Goal: Information Seeking & Learning: Learn about a topic

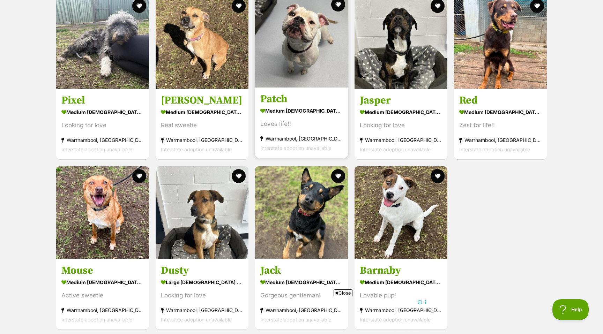
scroll to position [739, 0]
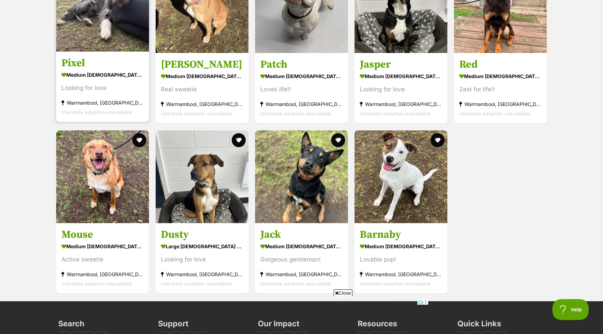
click at [133, 66] on h3 "Pixel" at bounding box center [102, 63] width 82 height 13
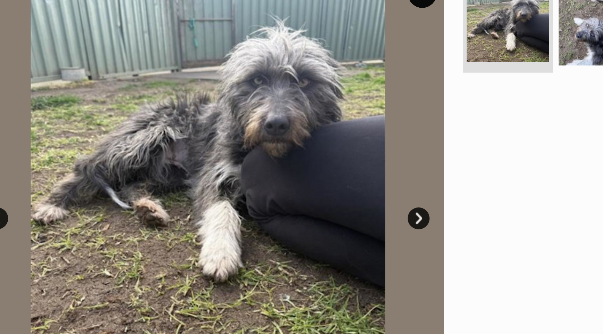
click at [325, 180] on link "Next" at bounding box center [327, 182] width 10 height 10
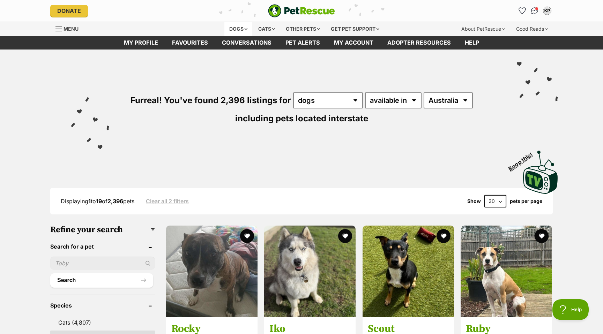
click at [238, 29] on div "Dogs" at bounding box center [238, 29] width 28 height 14
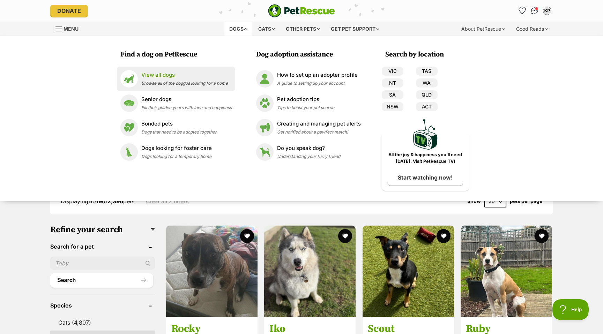
click at [171, 74] on p "View all dogs" at bounding box center [184, 75] width 87 height 8
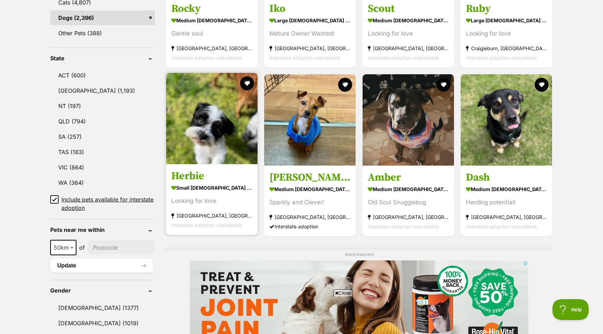
click at [245, 153] on img at bounding box center [211, 118] width 91 height 91
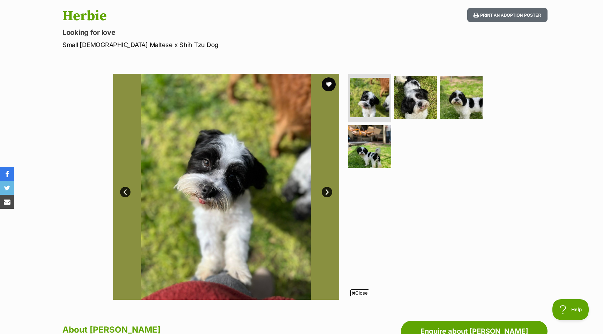
click at [327, 190] on link "Next" at bounding box center [327, 192] width 10 height 10
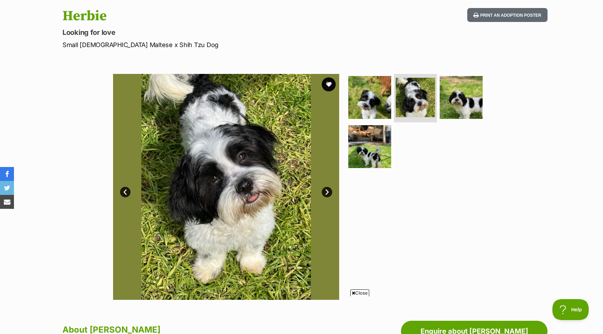
click at [327, 190] on link "Next" at bounding box center [327, 192] width 10 height 10
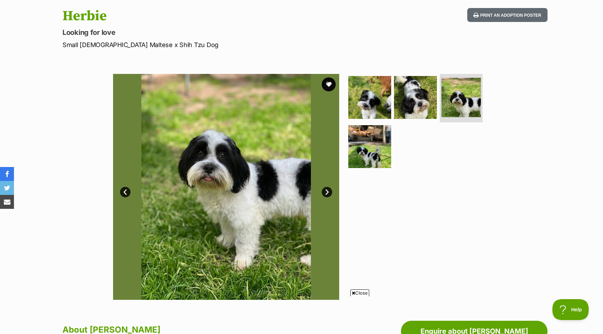
click at [327, 190] on link "Next" at bounding box center [327, 192] width 10 height 10
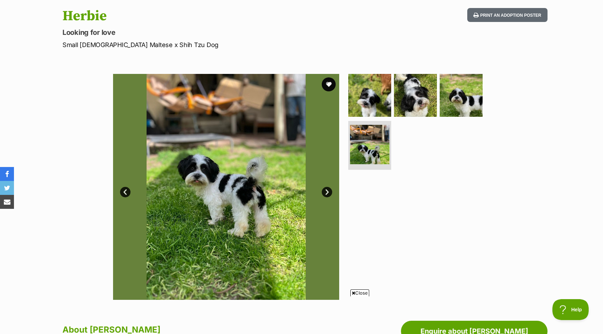
click at [327, 190] on link "Next" at bounding box center [327, 192] width 10 height 10
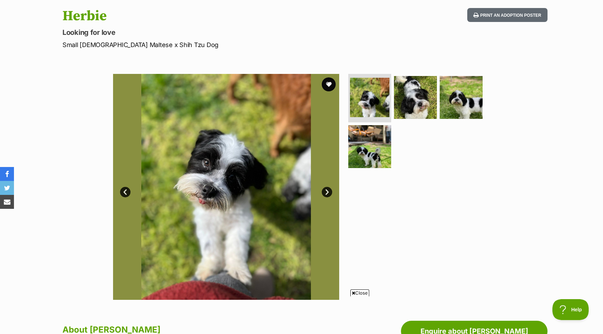
click at [327, 190] on link "Next" at bounding box center [327, 192] width 10 height 10
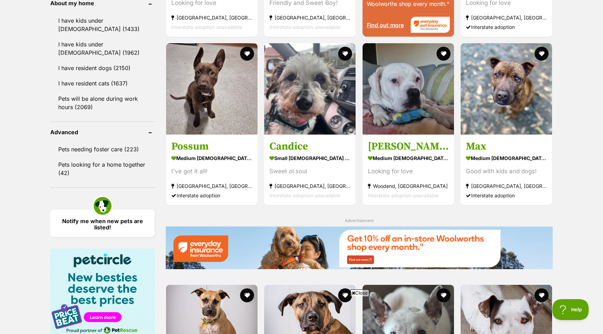
scroll to position [822, 0]
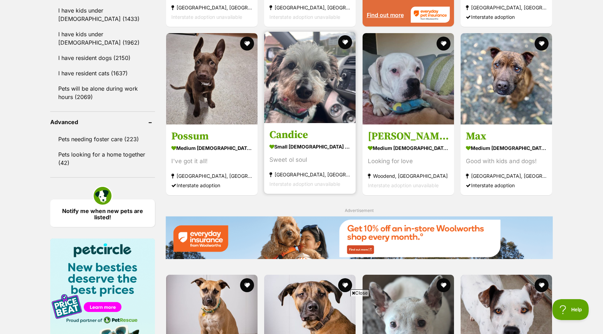
click at [315, 90] on img at bounding box center [309, 77] width 91 height 91
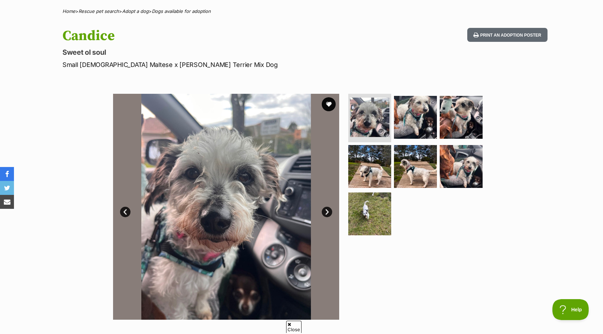
scroll to position [54, 0]
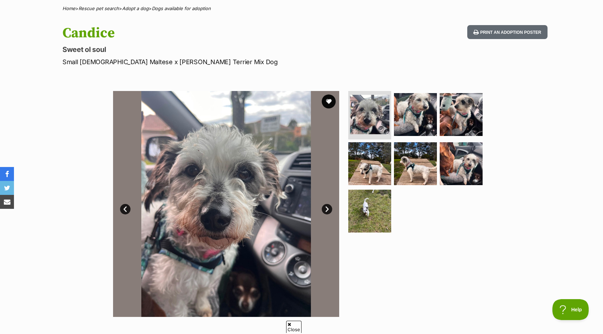
click at [328, 206] on link "Next" at bounding box center [327, 209] width 10 height 10
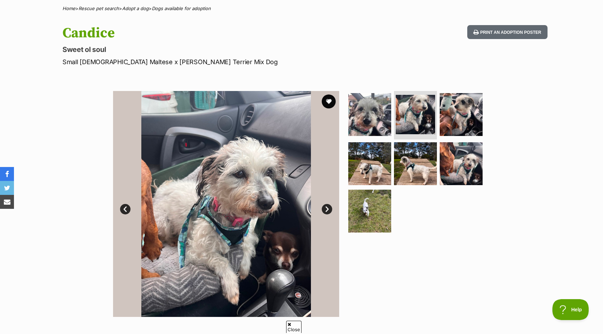
scroll to position [0, 0]
click at [328, 206] on link "Next" at bounding box center [327, 209] width 10 height 10
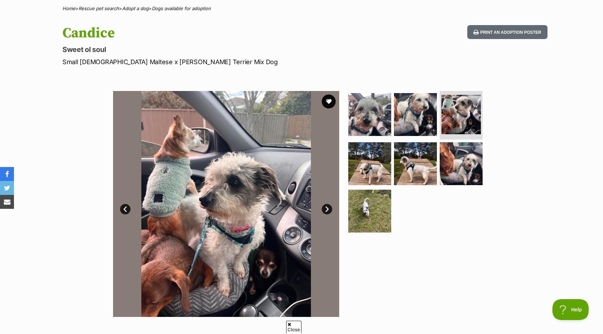
click at [328, 206] on link "Next" at bounding box center [327, 209] width 10 height 10
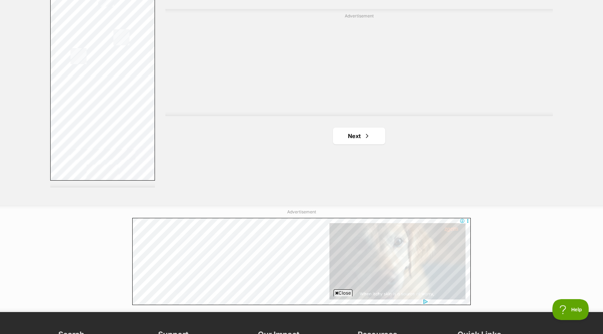
scroll to position [1248, 0]
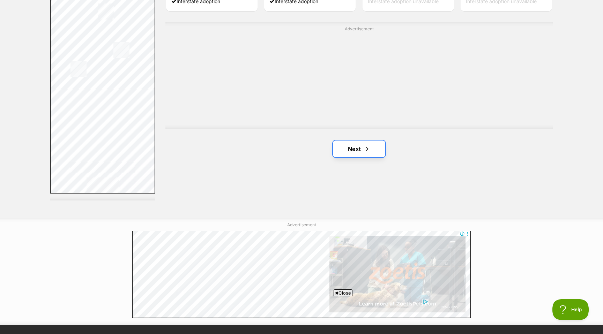
click at [380, 154] on link "Next" at bounding box center [359, 149] width 52 height 17
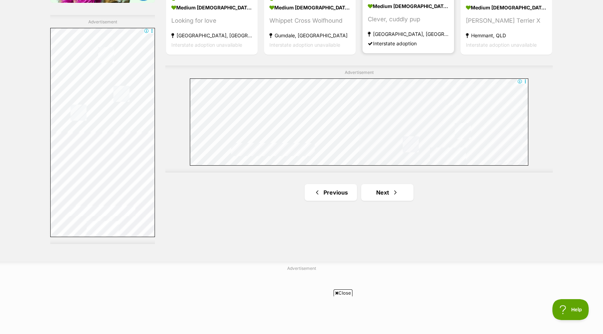
scroll to position [1254, 0]
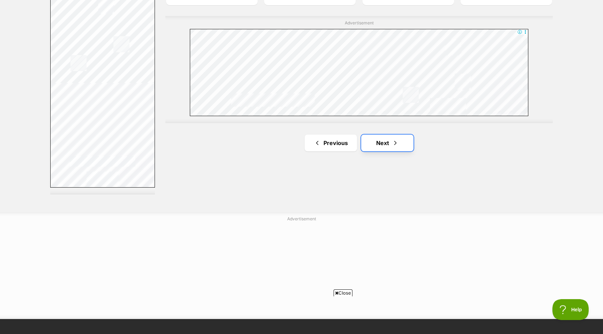
click at [376, 143] on link "Next" at bounding box center [387, 143] width 52 height 17
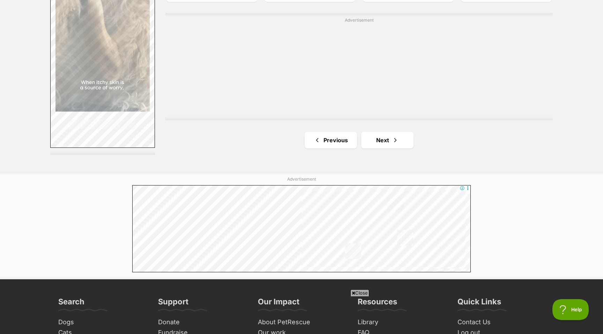
scroll to position [1339, 0]
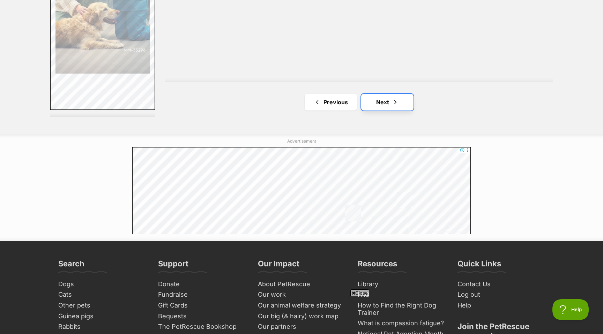
click at [394, 100] on span "Next page" at bounding box center [395, 102] width 7 height 8
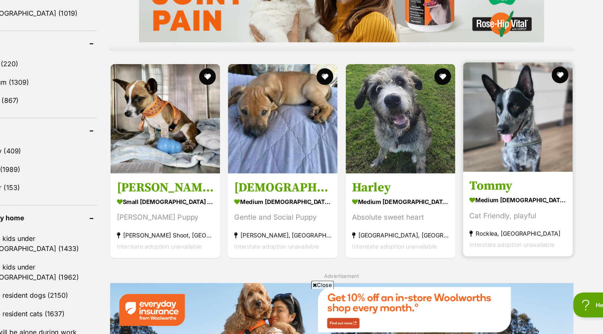
scroll to position [581, 0]
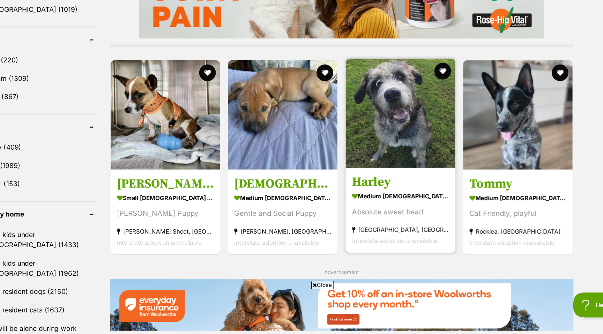
click at [416, 190] on img at bounding box center [408, 149] width 91 height 91
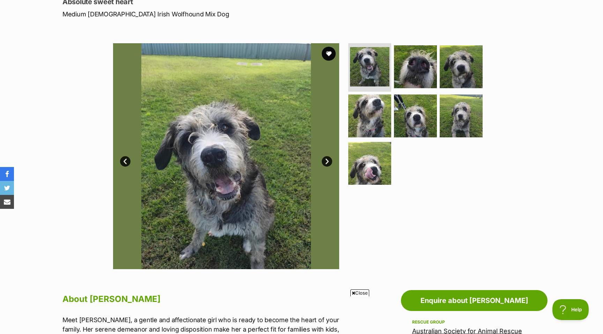
scroll to position [45, 0]
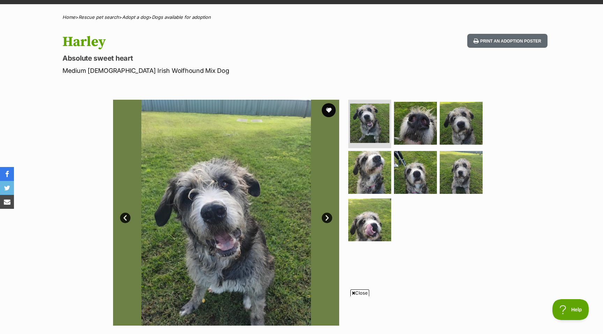
click at [324, 214] on link "Next" at bounding box center [327, 218] width 10 height 10
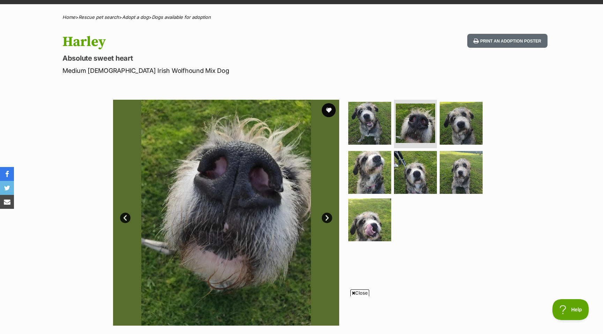
click at [324, 214] on link "Next" at bounding box center [327, 218] width 10 height 10
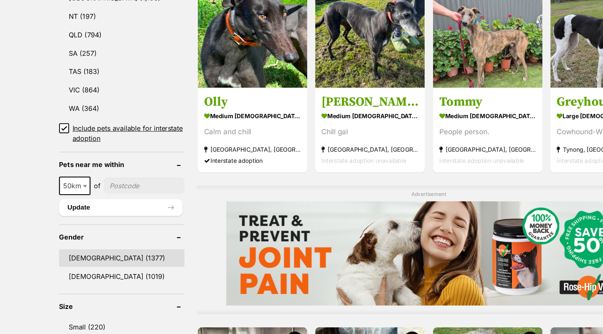
scroll to position [372, 0]
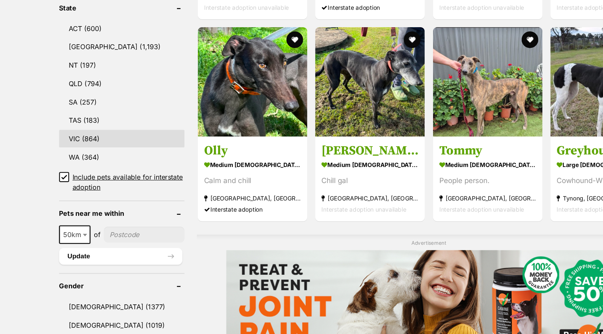
click at [76, 118] on link "VIC (864)" at bounding box center [102, 116] width 105 height 15
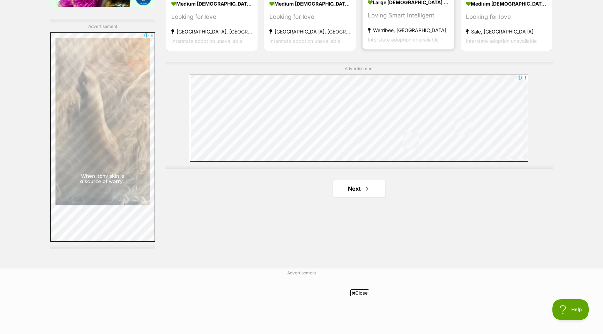
scroll to position [1208, 0]
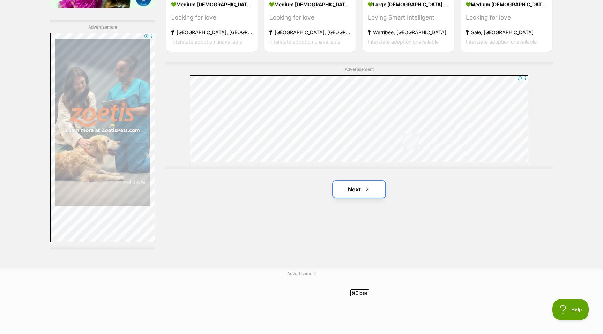
click at [354, 190] on link "Next" at bounding box center [359, 189] width 52 height 17
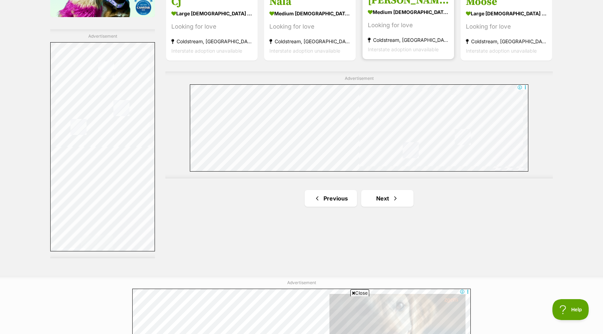
scroll to position [1204, 0]
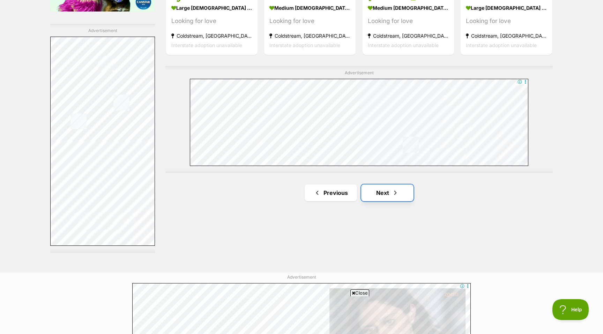
click at [391, 196] on link "Next" at bounding box center [387, 193] width 52 height 17
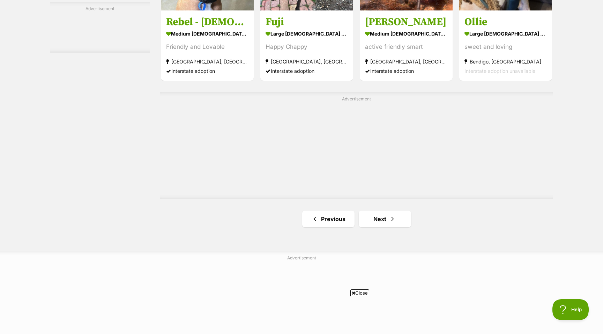
scroll to position [1241, 0]
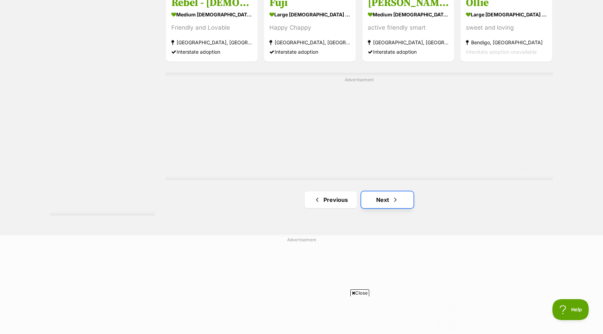
click at [388, 208] on link "Next" at bounding box center [387, 200] width 52 height 17
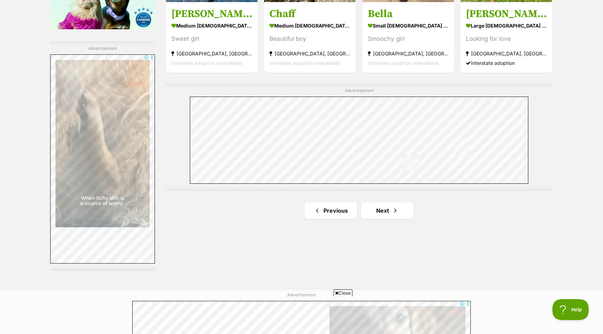
scroll to position [1220, 0]
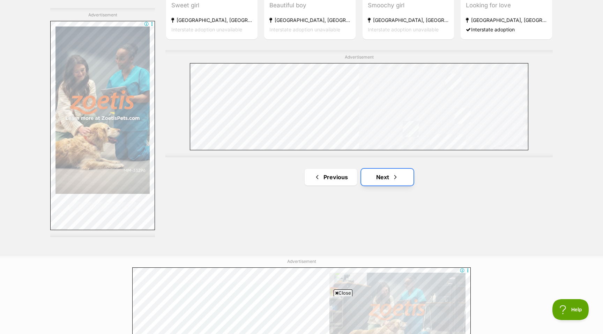
click at [395, 179] on span "Next page" at bounding box center [395, 177] width 7 height 8
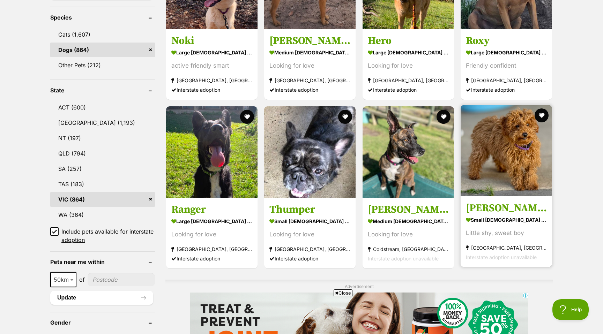
click at [519, 168] on img at bounding box center [506, 150] width 91 height 91
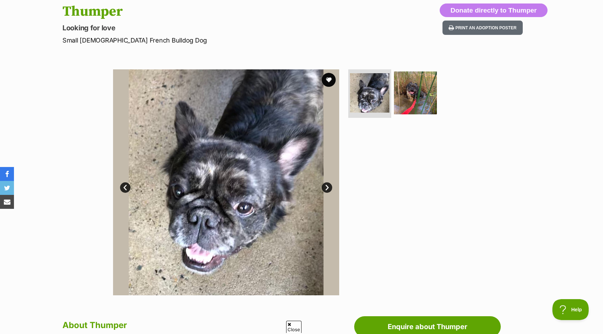
click at [326, 180] on img at bounding box center [226, 182] width 226 height 226
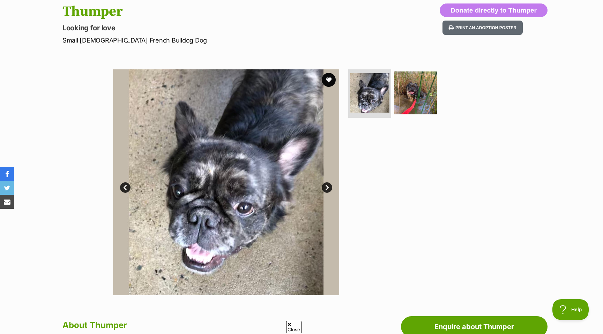
click at [326, 190] on link "Next" at bounding box center [327, 188] width 10 height 10
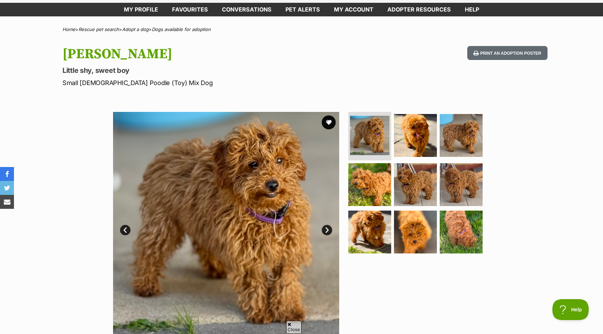
click at [325, 227] on link "Next" at bounding box center [327, 230] width 10 height 10
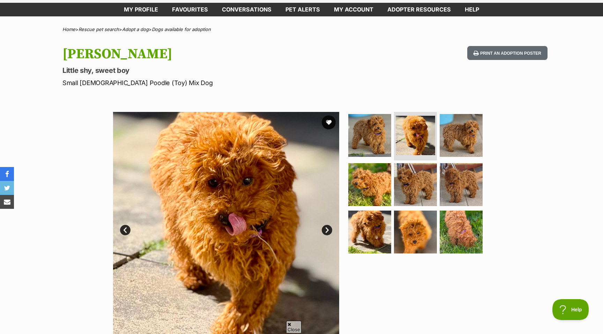
click at [325, 227] on link "Next" at bounding box center [327, 230] width 10 height 10
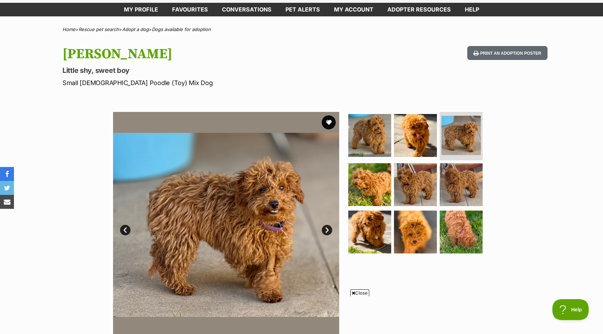
click at [325, 227] on link "Next" at bounding box center [327, 230] width 10 height 10
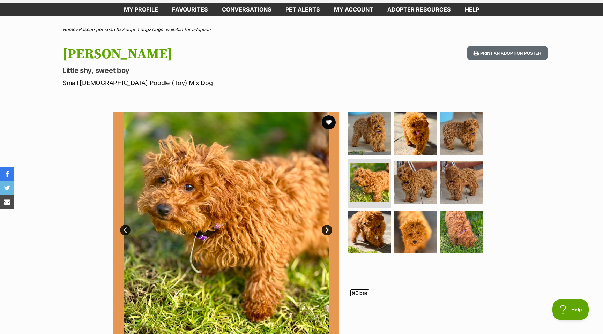
click at [325, 227] on link "Next" at bounding box center [327, 230] width 10 height 10
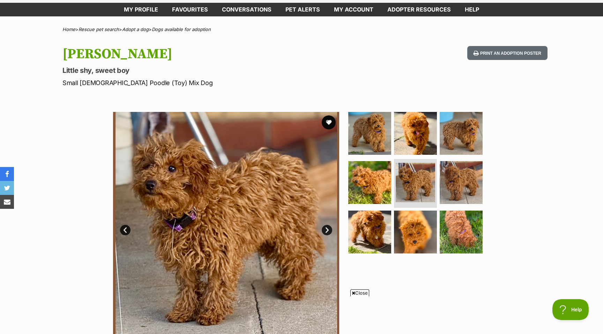
click at [325, 227] on link "Next" at bounding box center [327, 230] width 10 height 10
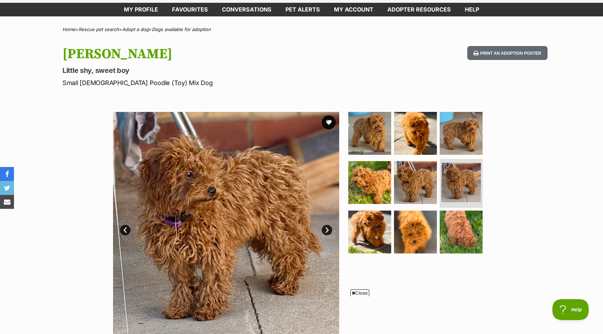
click at [325, 227] on link "Next" at bounding box center [327, 230] width 10 height 10
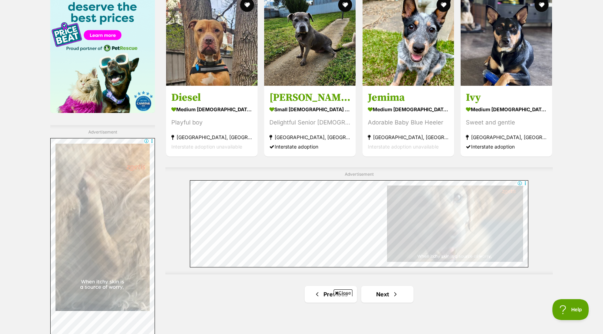
scroll to position [1133, 0]
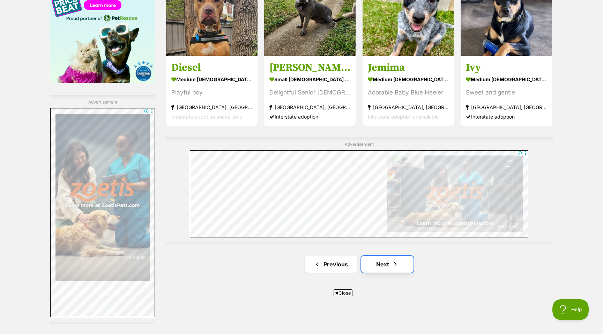
click at [383, 266] on link "Next" at bounding box center [387, 264] width 52 height 17
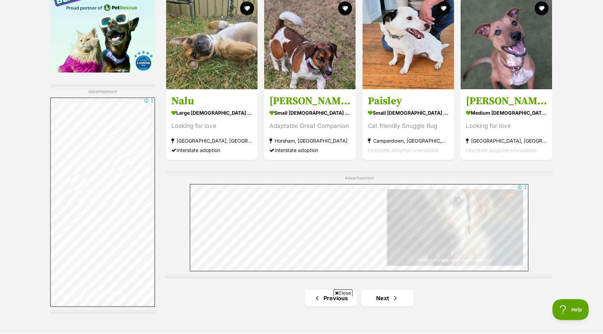
scroll to position [1300, 0]
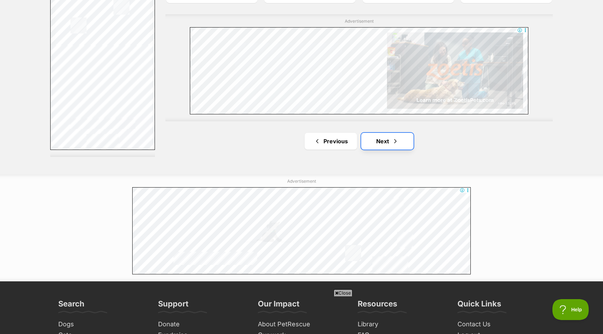
click at [395, 142] on span "Next page" at bounding box center [395, 141] width 7 height 8
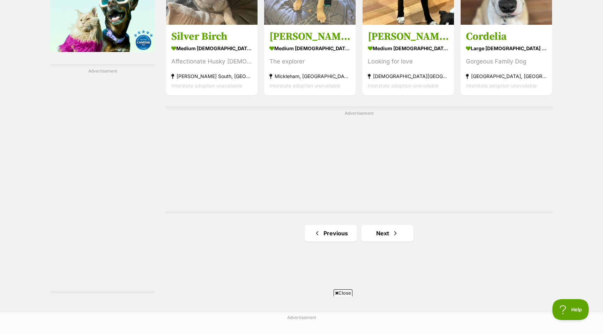
scroll to position [1173, 0]
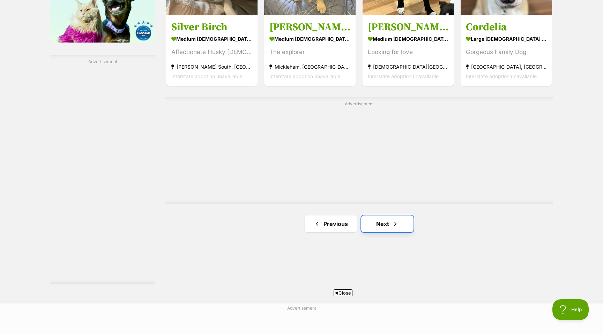
click at [382, 228] on link "Next" at bounding box center [387, 224] width 52 height 17
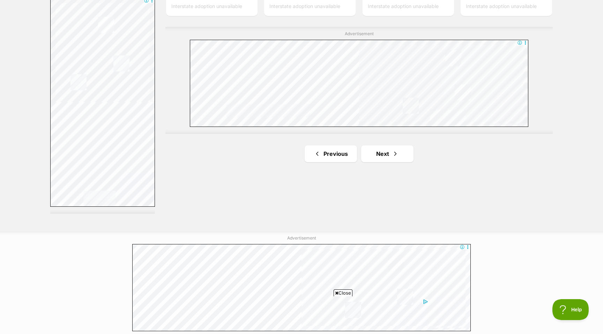
scroll to position [1248, 0]
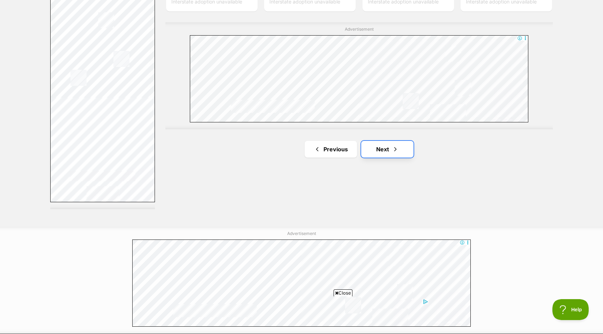
click at [388, 157] on link "Next" at bounding box center [387, 149] width 52 height 17
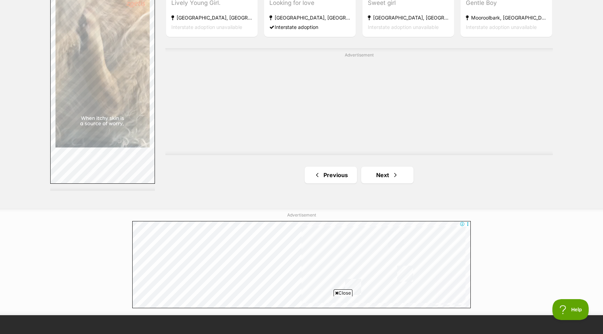
scroll to position [1268, 0]
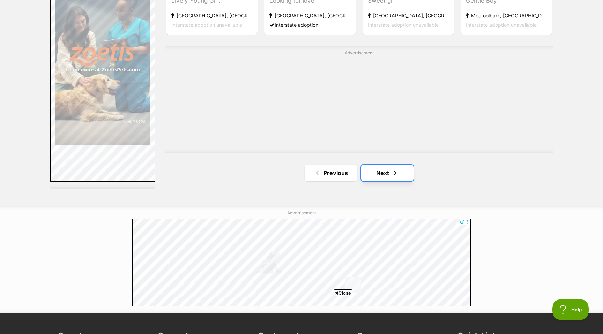
click at [389, 173] on link "Next" at bounding box center [387, 173] width 52 height 17
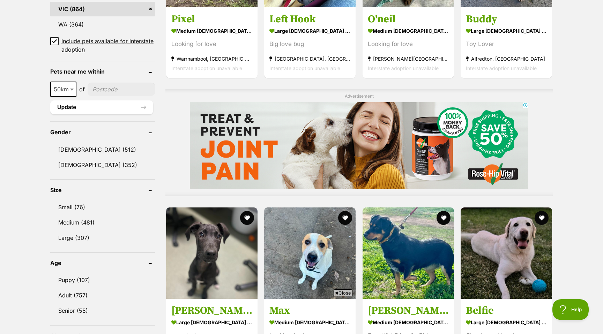
scroll to position [401, 0]
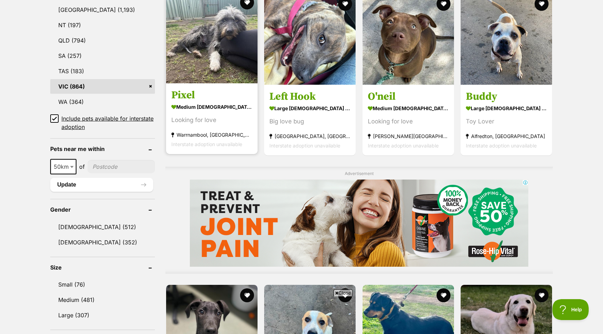
click at [242, 75] on img at bounding box center [211, 37] width 91 height 91
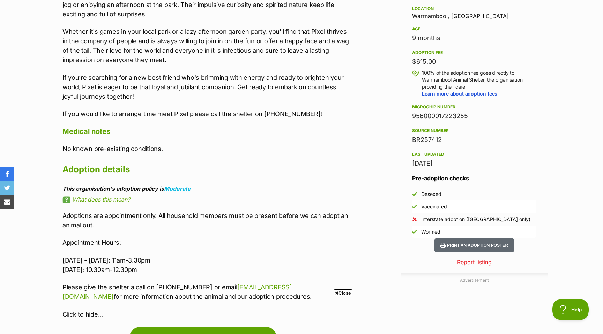
scroll to position [395, 0]
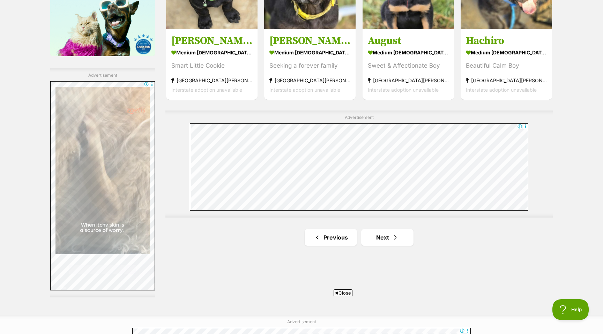
scroll to position [1159, 0]
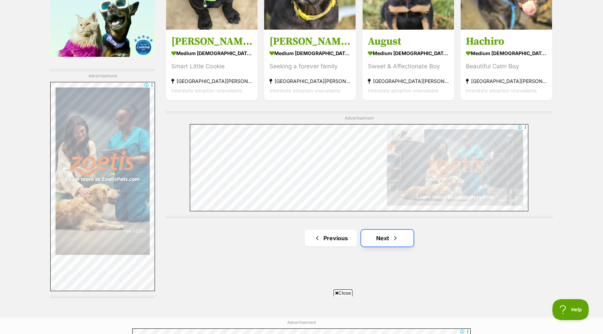
click at [383, 235] on link "Next" at bounding box center [387, 238] width 52 height 17
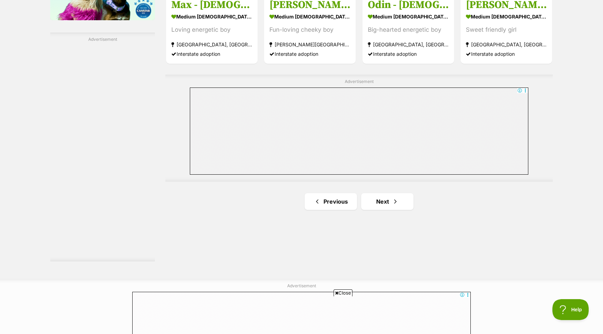
scroll to position [1201, 0]
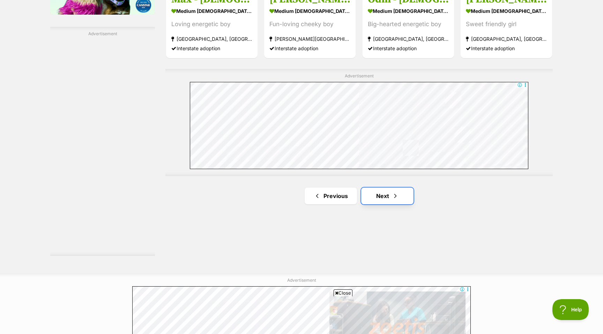
click at [383, 194] on link "Next" at bounding box center [387, 196] width 52 height 17
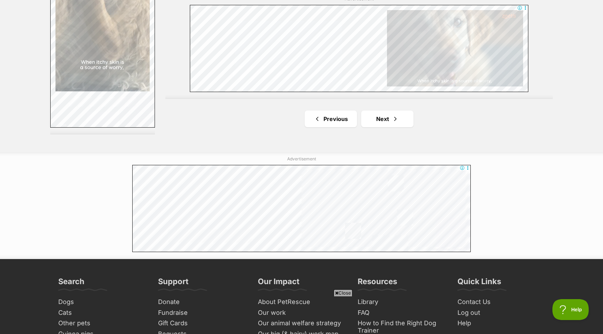
scroll to position [1328, 0]
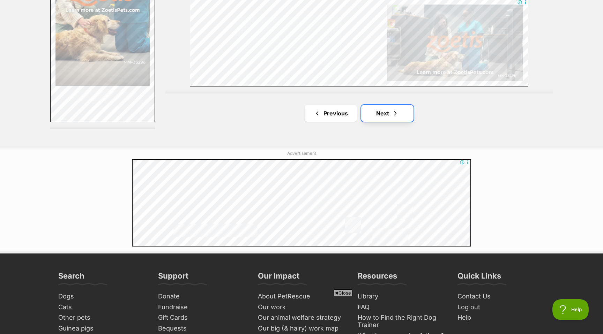
click at [392, 118] on span "Next page" at bounding box center [395, 113] width 7 height 8
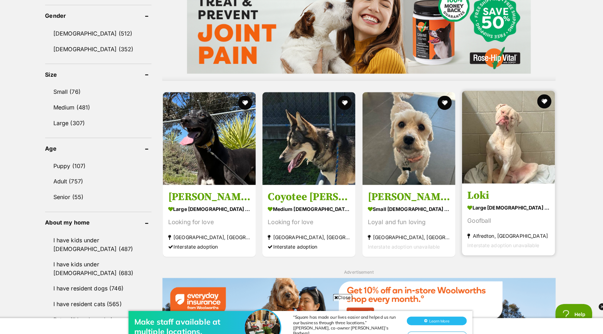
scroll to position [594, 0]
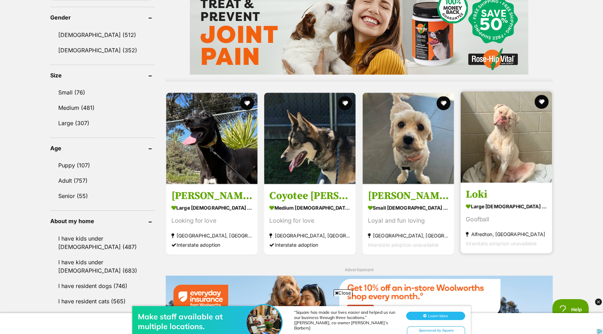
click at [494, 202] on strong "large [DEMOGRAPHIC_DATA] Dog" at bounding box center [506, 206] width 81 height 10
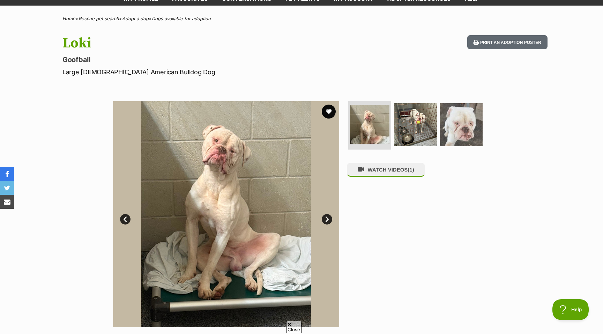
click at [324, 218] on link "Next" at bounding box center [327, 219] width 10 height 10
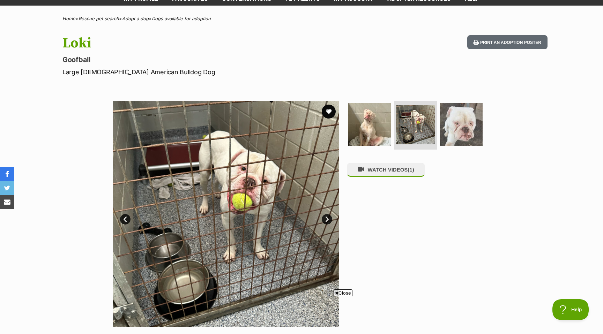
click at [324, 218] on link "Next" at bounding box center [327, 219] width 10 height 10
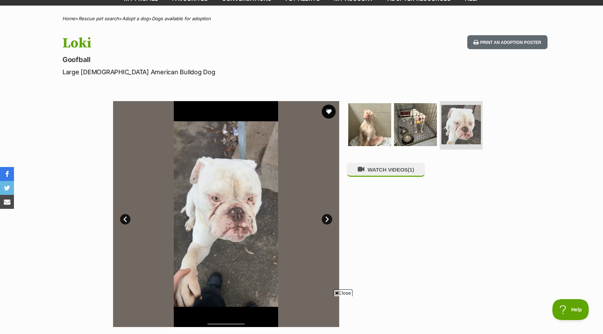
click at [324, 218] on link "Next" at bounding box center [327, 219] width 10 height 10
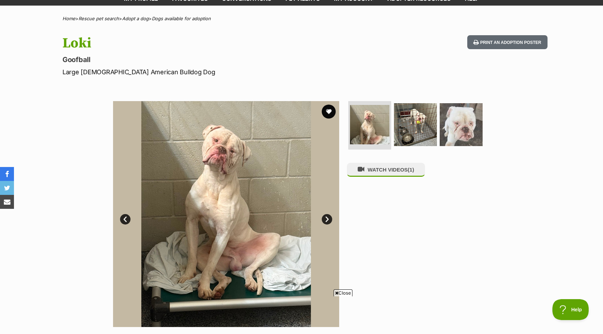
click at [324, 218] on link "Next" at bounding box center [327, 219] width 10 height 10
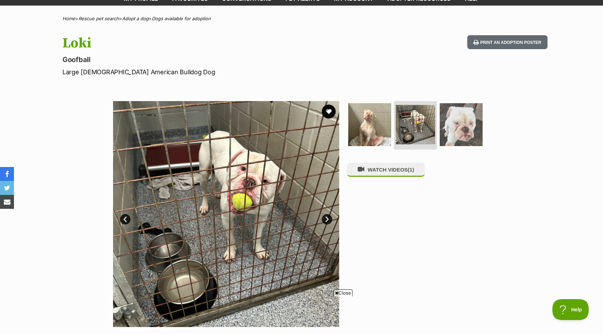
click at [324, 218] on link "Next" at bounding box center [327, 219] width 10 height 10
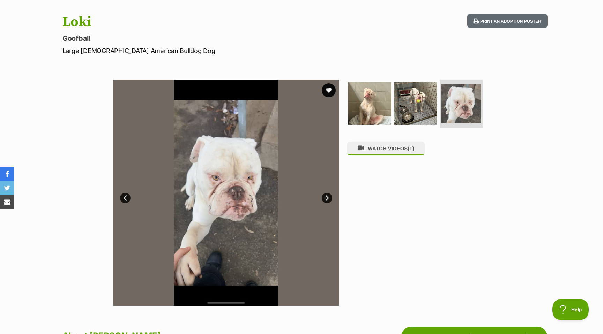
scroll to position [67, 0]
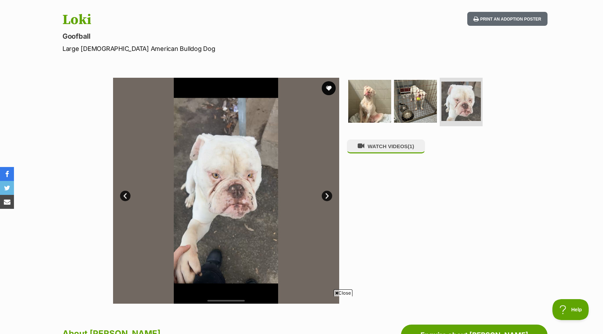
click at [330, 196] on link "Next" at bounding box center [327, 196] width 10 height 10
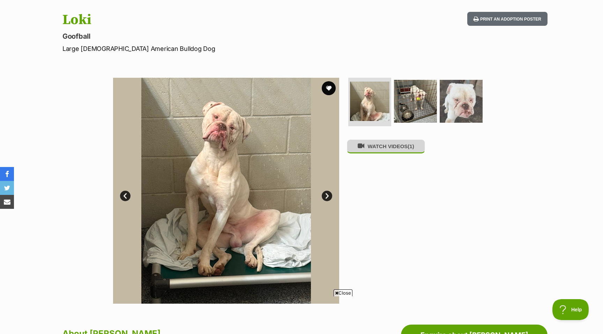
click at [375, 153] on button "WATCH VIDEOS (1)" at bounding box center [386, 147] width 78 height 14
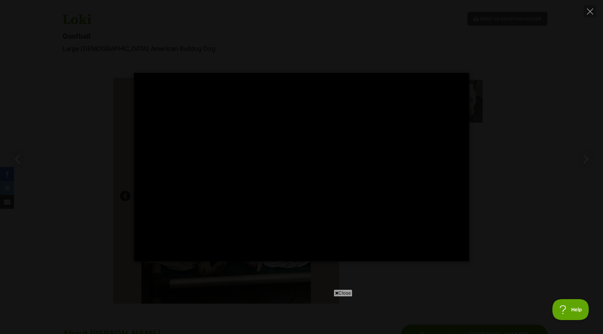
click at [499, 207] on div "Pause Play % buffered 00:11 -00:08 Unmute Mute Disable captions Enable captions…" at bounding box center [301, 167] width 603 height 188
type input "27.59"
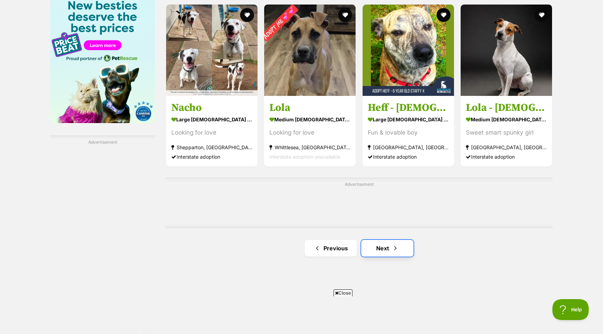
click at [381, 246] on link "Next" at bounding box center [387, 248] width 52 height 17
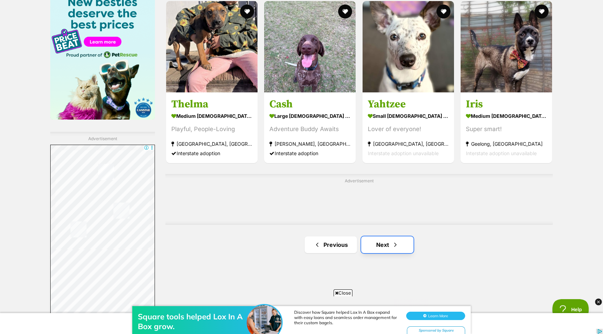
click at [375, 239] on link "Next" at bounding box center [387, 245] width 52 height 17
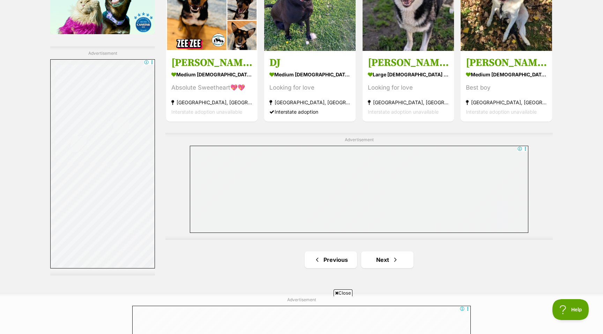
scroll to position [1186, 0]
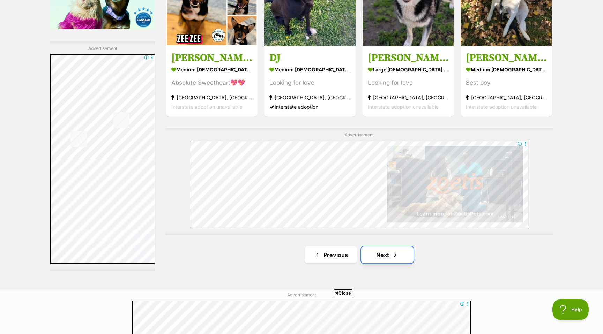
click at [380, 250] on link "Next" at bounding box center [387, 255] width 52 height 17
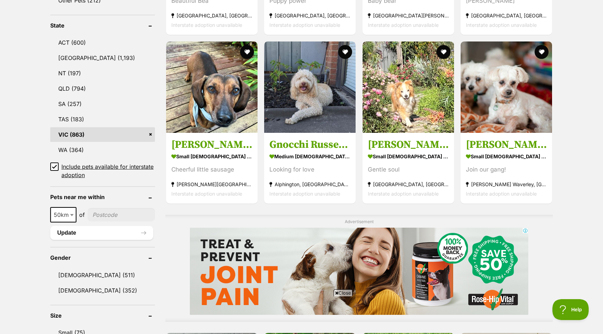
scroll to position [312, 0]
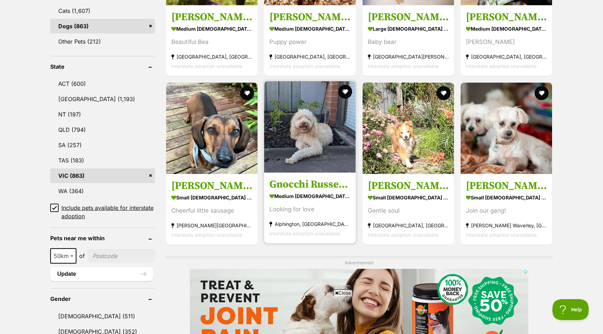
click at [338, 165] on img at bounding box center [309, 126] width 91 height 91
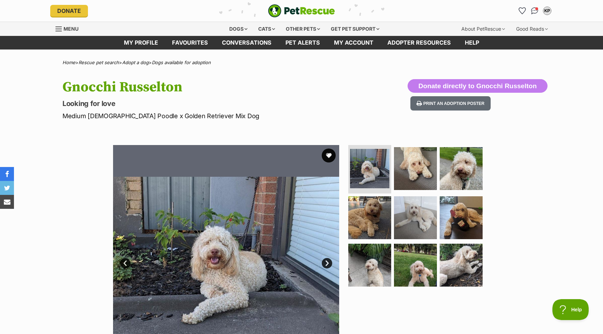
click at [329, 261] on link "Next" at bounding box center [327, 263] width 10 height 10
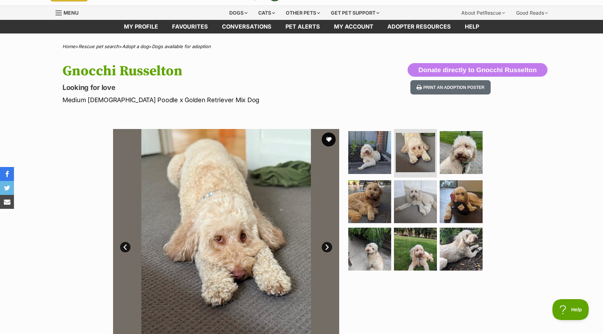
click at [324, 246] on link "Next" at bounding box center [327, 247] width 10 height 10
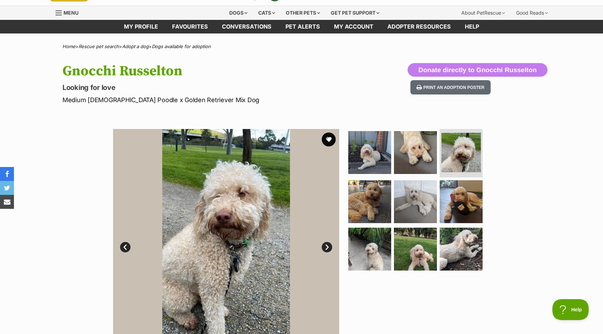
click at [324, 246] on link "Next" at bounding box center [327, 247] width 10 height 10
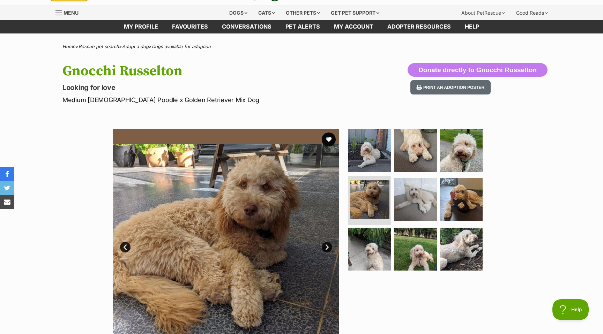
click at [324, 246] on link "Next" at bounding box center [327, 247] width 10 height 10
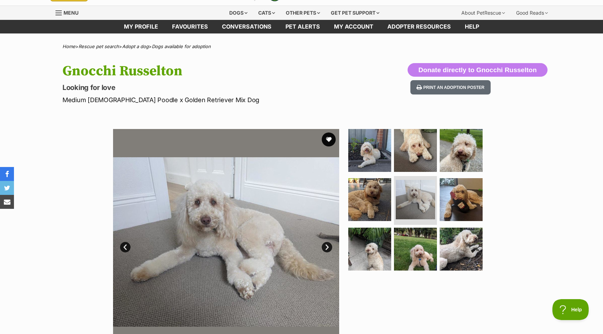
click at [324, 246] on link "Next" at bounding box center [327, 247] width 10 height 10
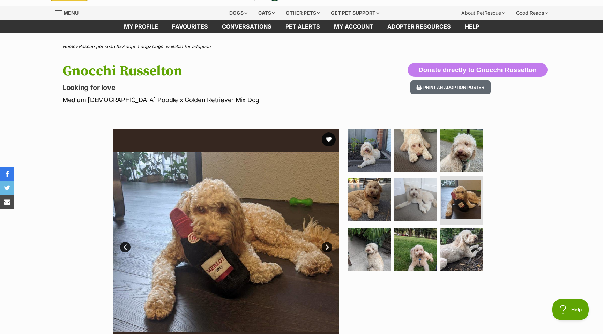
click at [324, 246] on link "Next" at bounding box center [327, 247] width 10 height 10
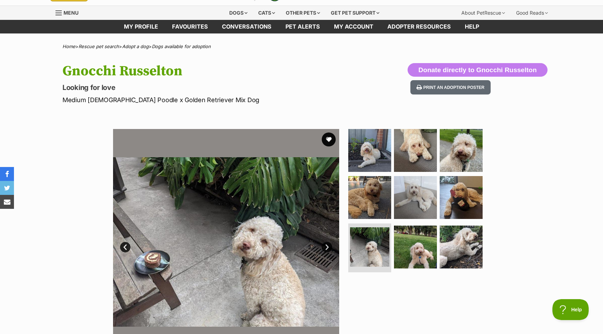
click at [324, 246] on link "Next" at bounding box center [327, 247] width 10 height 10
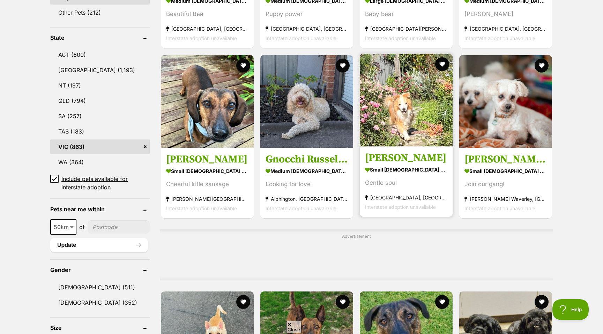
scroll to position [342, 0]
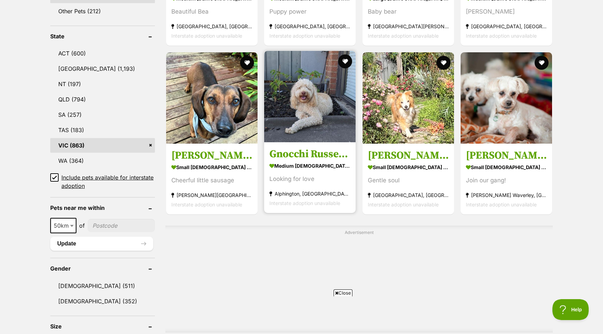
click at [315, 138] on img at bounding box center [309, 96] width 91 height 91
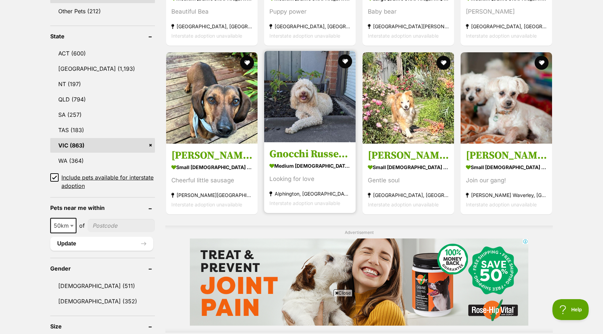
scroll to position [0, 0]
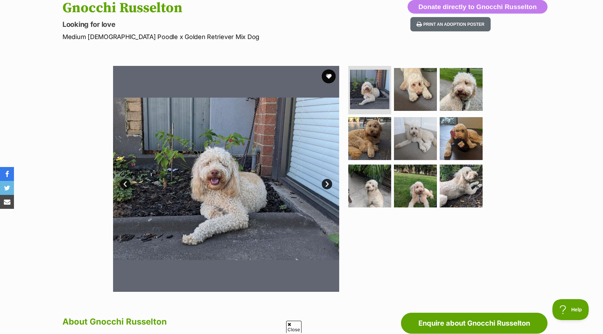
click at [325, 184] on link "Next" at bounding box center [327, 184] width 10 height 10
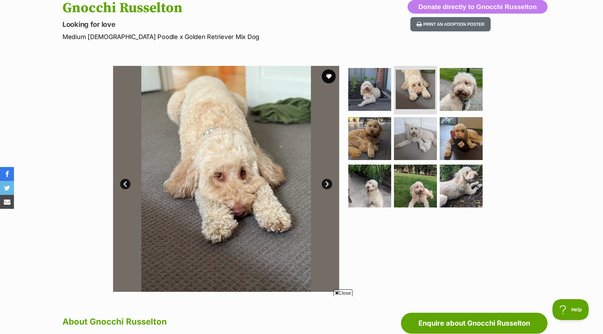
click at [325, 184] on link "Next" at bounding box center [327, 184] width 10 height 10
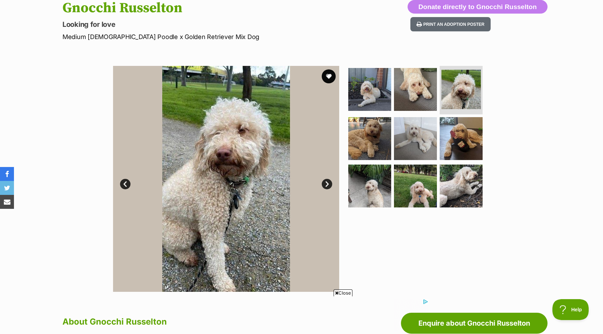
click at [325, 184] on link "Next" at bounding box center [327, 184] width 10 height 10
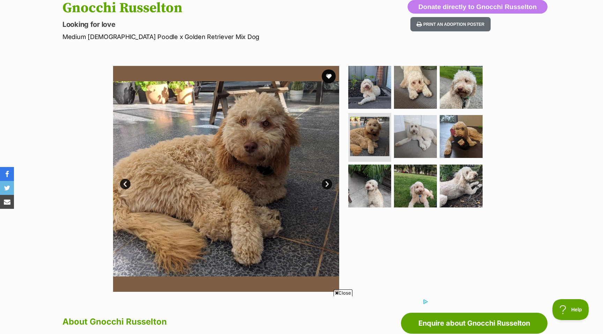
click at [325, 184] on link "Next" at bounding box center [327, 184] width 10 height 10
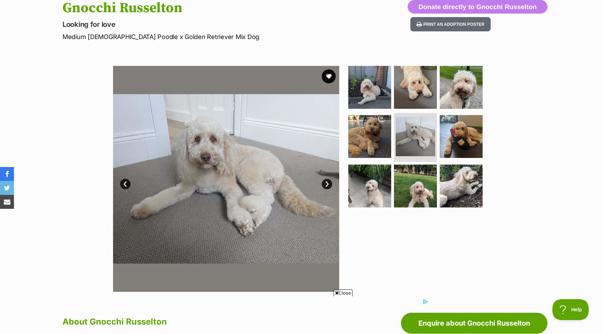
click at [325, 184] on link "Next" at bounding box center [327, 184] width 10 height 10
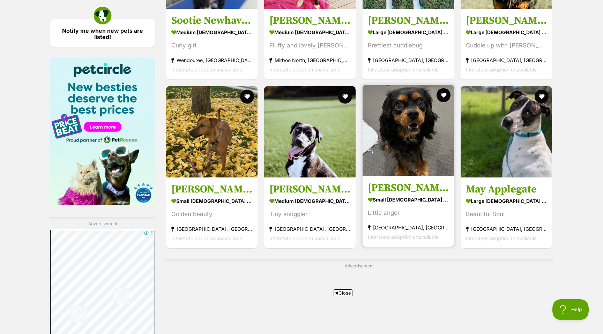
click at [383, 153] on img at bounding box center [408, 130] width 91 height 91
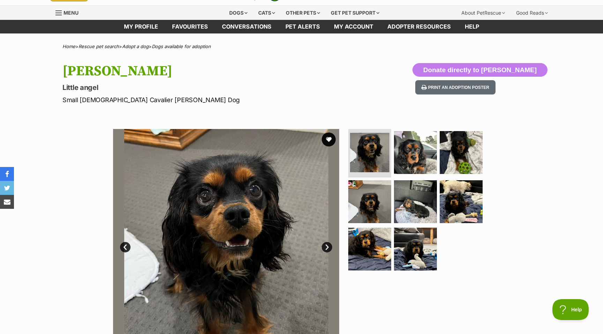
click at [329, 244] on link "Next" at bounding box center [327, 247] width 10 height 10
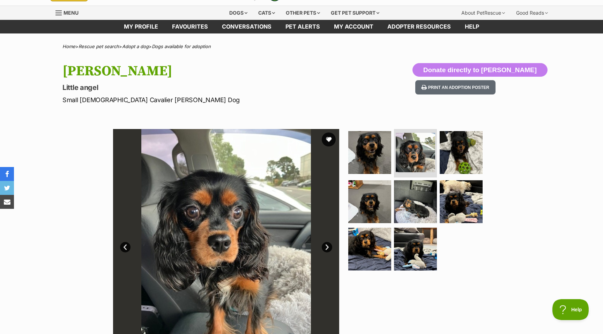
click at [328, 246] on link "Next" at bounding box center [327, 247] width 10 height 10
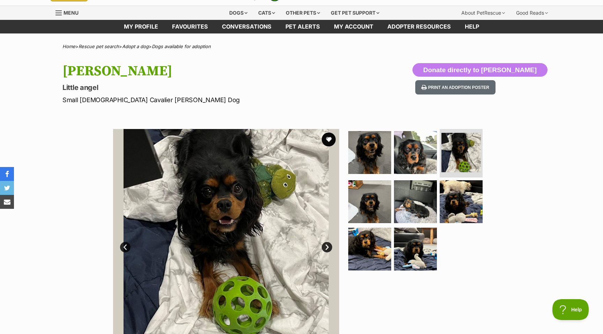
click at [328, 246] on link "Next" at bounding box center [327, 247] width 10 height 10
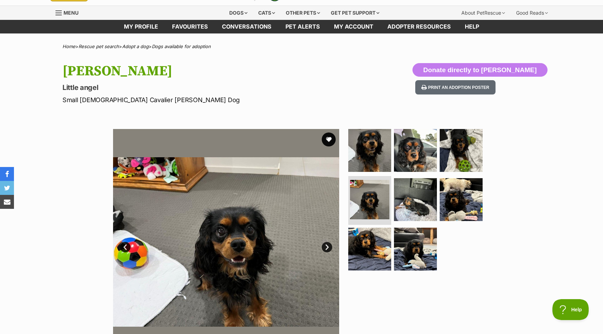
click at [328, 246] on link "Next" at bounding box center [327, 247] width 10 height 10
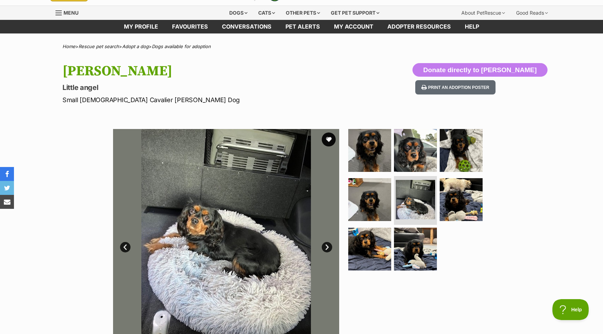
click at [328, 246] on link "Next" at bounding box center [327, 247] width 10 height 10
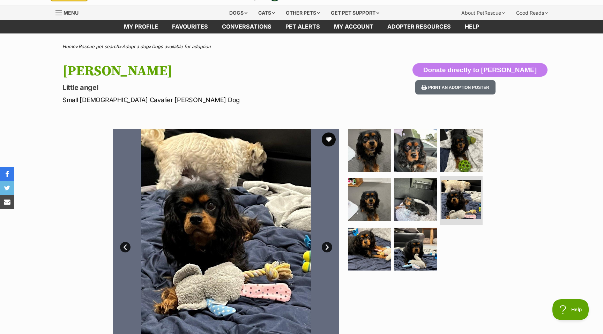
click at [328, 246] on link "Next" at bounding box center [327, 247] width 10 height 10
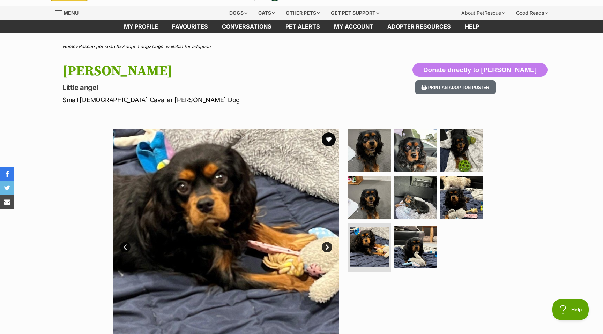
click at [328, 246] on link "Next" at bounding box center [327, 247] width 10 height 10
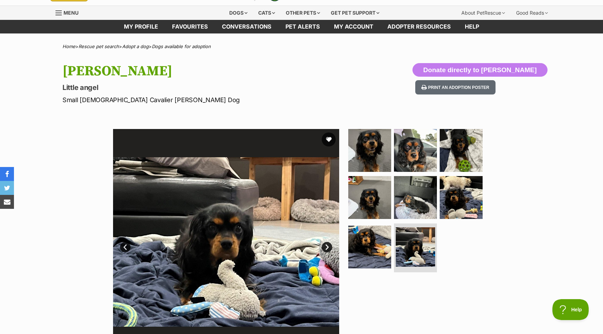
click at [328, 246] on link "Next" at bounding box center [327, 247] width 10 height 10
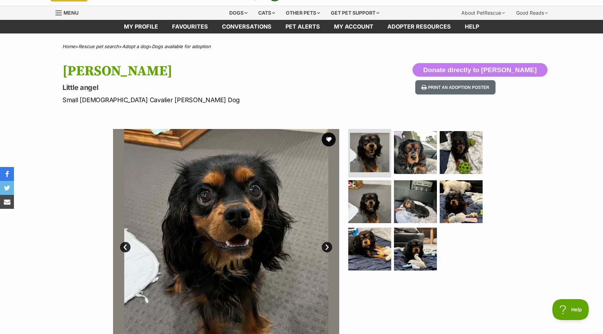
click at [328, 246] on link "Next" at bounding box center [327, 247] width 10 height 10
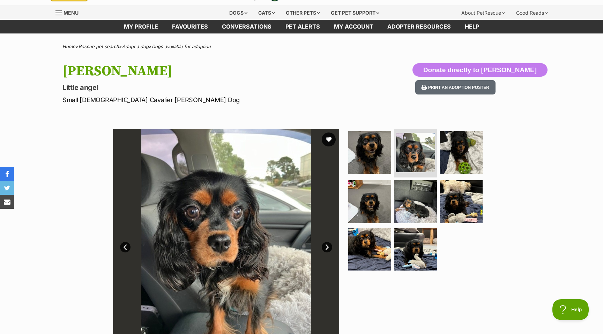
click at [328, 246] on link "Next" at bounding box center [327, 247] width 10 height 10
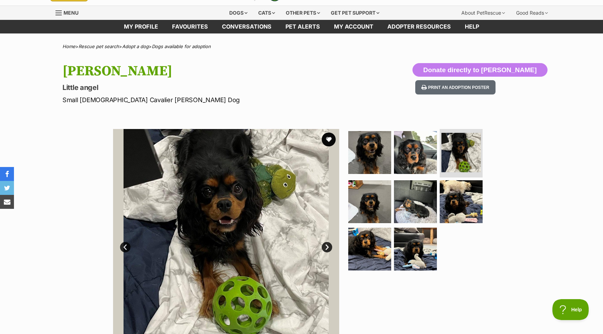
click at [328, 246] on link "Next" at bounding box center [327, 247] width 10 height 10
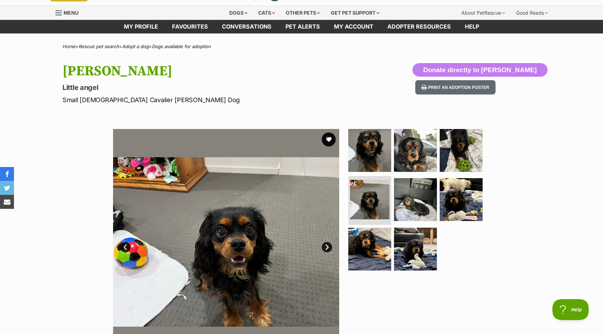
click at [328, 246] on link "Next" at bounding box center [327, 247] width 10 height 10
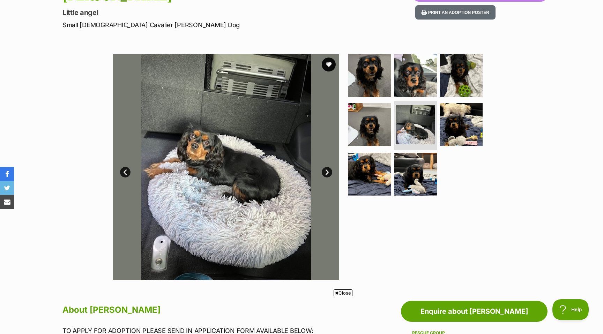
scroll to position [89, 0]
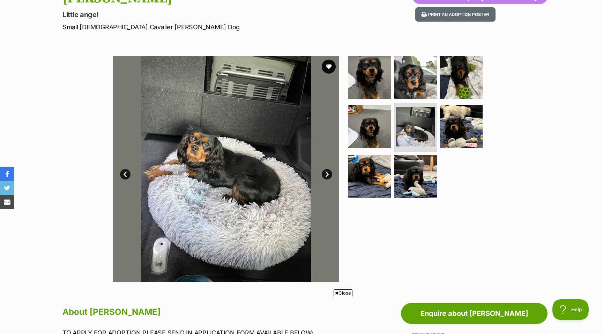
click at [327, 167] on img at bounding box center [226, 169] width 226 height 226
click at [326, 176] on link "Next" at bounding box center [327, 174] width 10 height 10
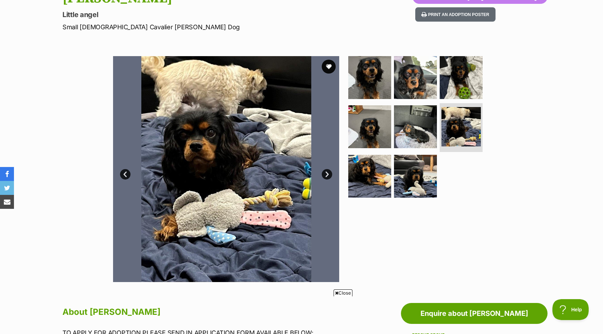
click at [326, 176] on link "Next" at bounding box center [327, 174] width 10 height 10
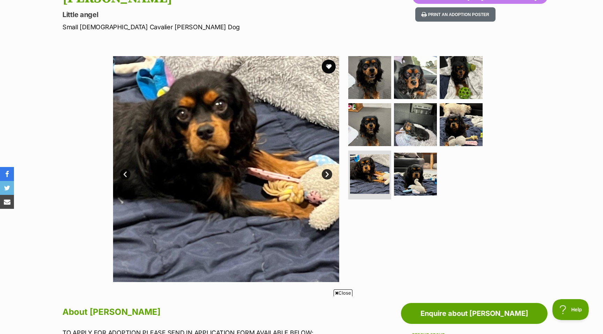
click at [326, 176] on link "Next" at bounding box center [327, 174] width 10 height 10
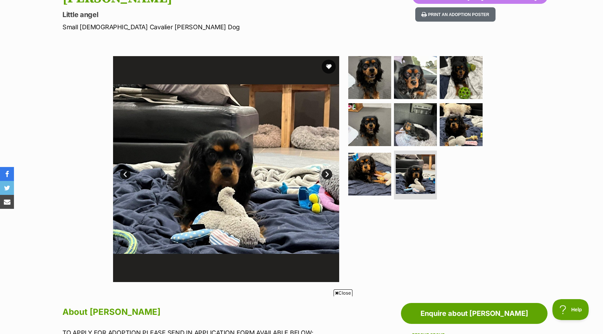
click at [326, 176] on link "Next" at bounding box center [327, 174] width 10 height 10
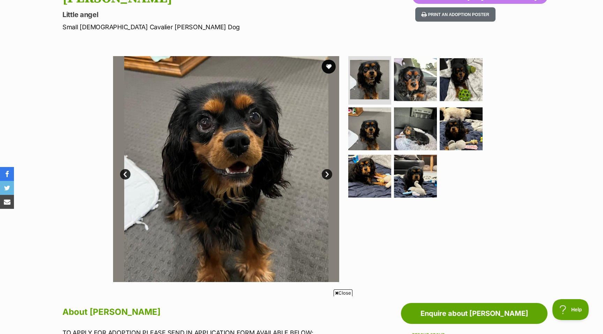
click at [326, 176] on link "Next" at bounding box center [327, 174] width 10 height 10
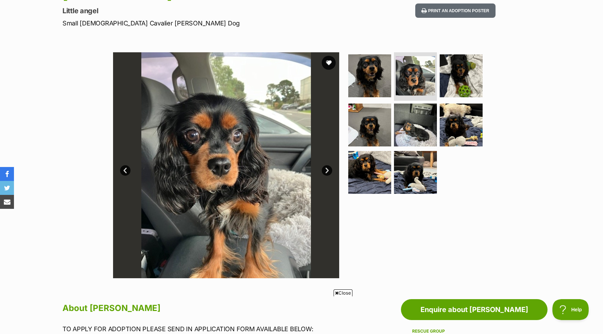
scroll to position [93, 0]
click at [327, 170] on link "Next" at bounding box center [327, 170] width 10 height 10
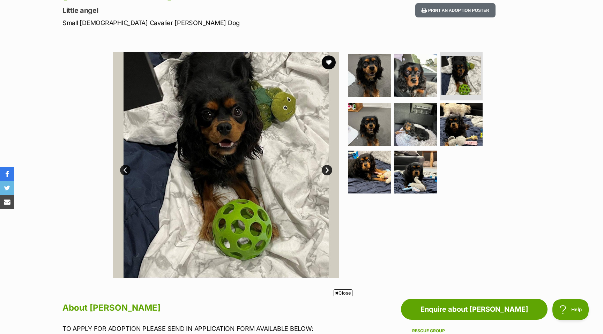
click at [327, 170] on link "Next" at bounding box center [327, 170] width 10 height 10
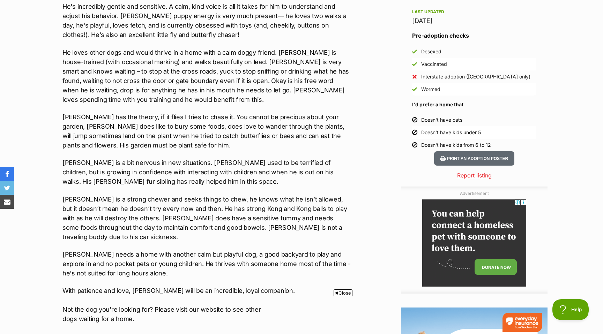
scroll to position [600, 0]
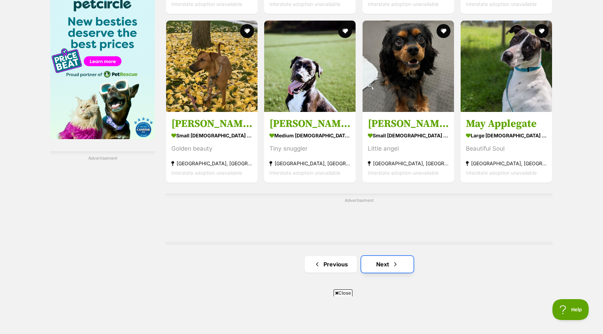
click at [385, 267] on link "Next" at bounding box center [387, 264] width 52 height 17
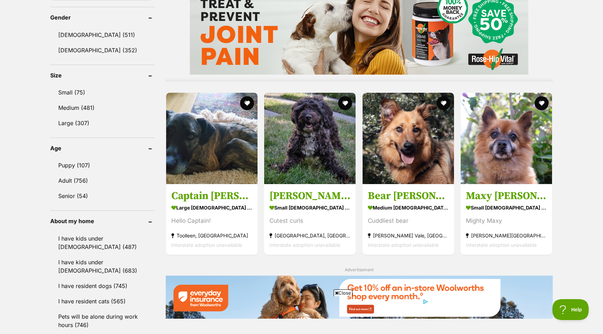
scroll to position [608, 0]
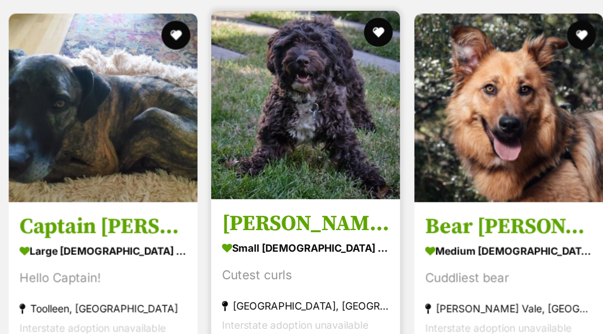
click at [314, 139] on img at bounding box center [309, 122] width 91 height 91
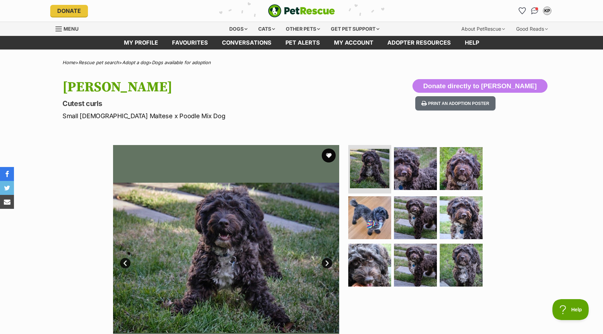
scroll to position [28, 0]
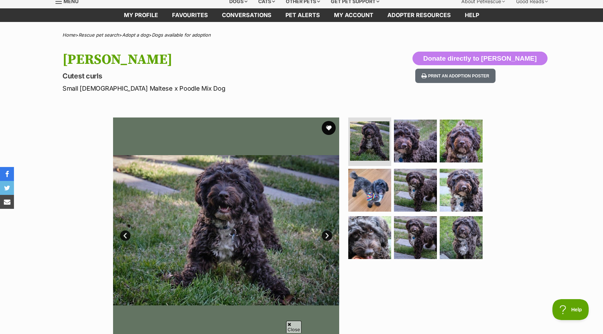
click at [328, 236] on link "Next" at bounding box center [327, 236] width 10 height 10
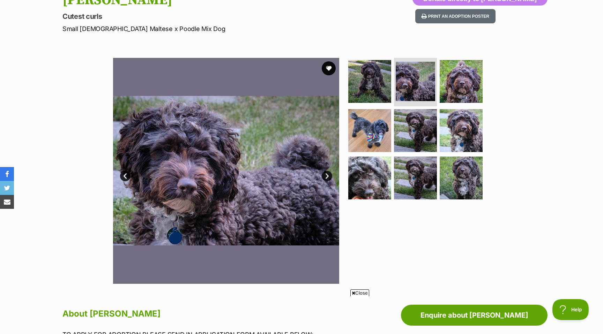
scroll to position [89, 0]
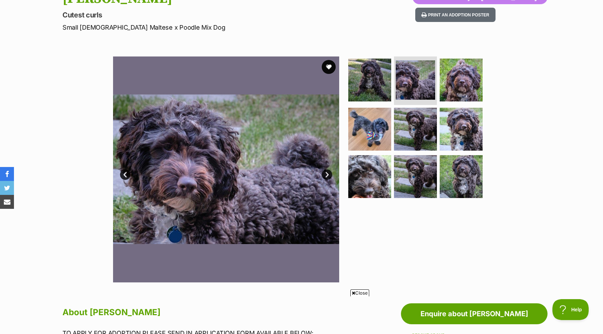
click at [329, 173] on link "Next" at bounding box center [327, 175] width 10 height 10
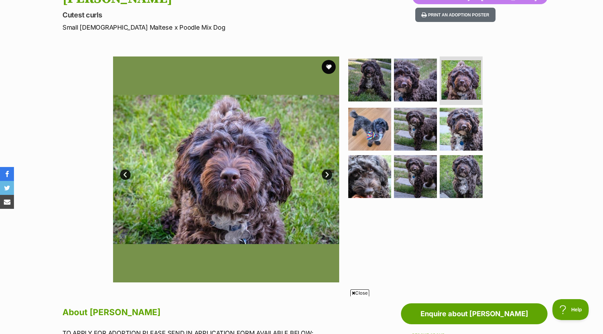
click at [327, 174] on link "Next" at bounding box center [327, 175] width 10 height 10
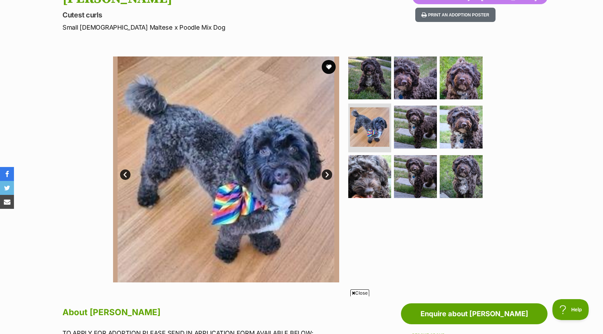
click at [327, 174] on link "Next" at bounding box center [327, 175] width 10 height 10
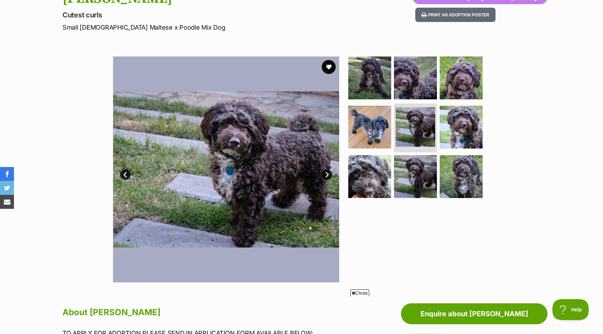
click at [327, 174] on link "Next" at bounding box center [327, 175] width 10 height 10
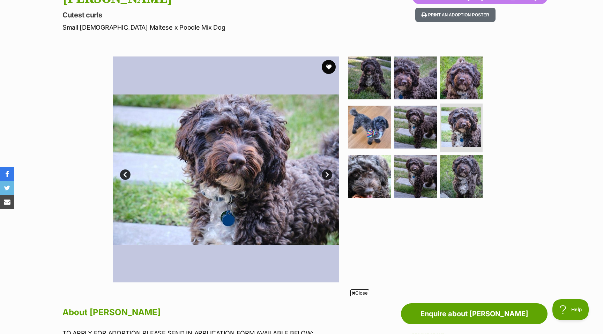
click at [327, 174] on link "Next" at bounding box center [327, 175] width 10 height 10
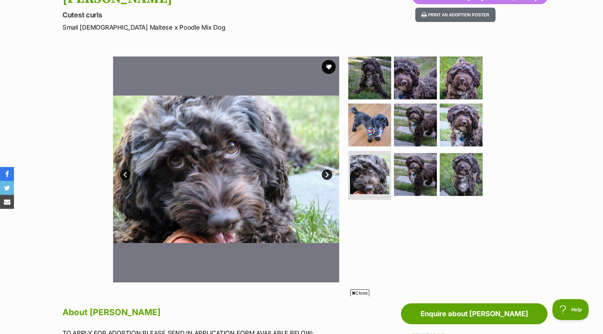
click at [327, 174] on link "Next" at bounding box center [327, 175] width 10 height 10
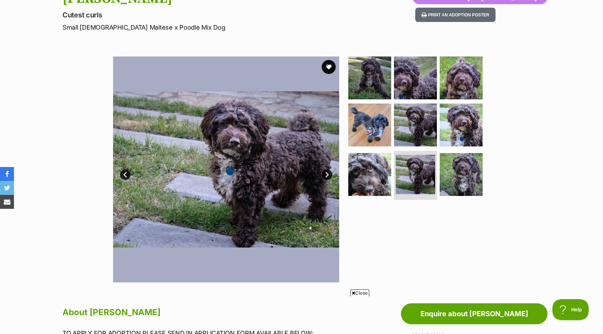
click at [328, 174] on link "Next" at bounding box center [327, 175] width 10 height 10
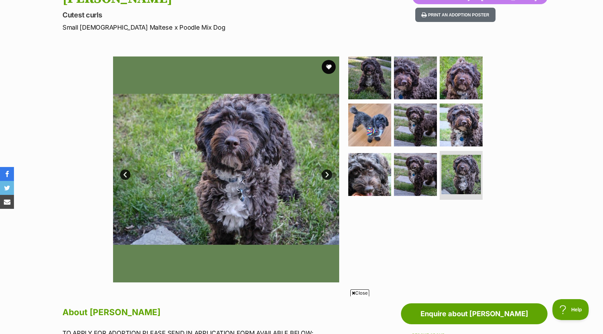
click at [328, 174] on link "Next" at bounding box center [327, 175] width 10 height 10
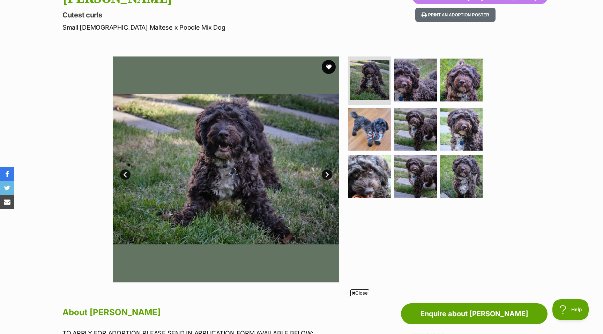
click at [328, 174] on link "Next" at bounding box center [327, 175] width 10 height 10
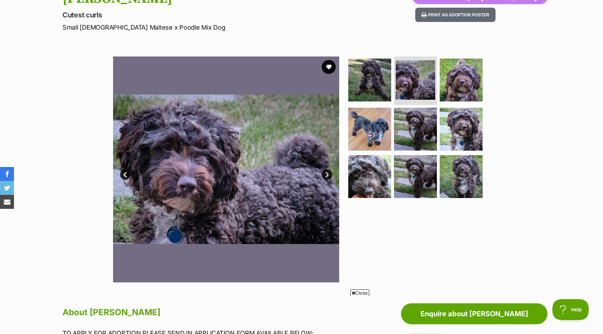
click at [328, 174] on link "Next" at bounding box center [327, 175] width 10 height 10
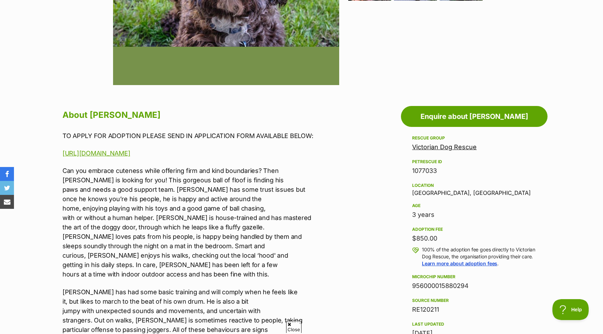
scroll to position [0, 0]
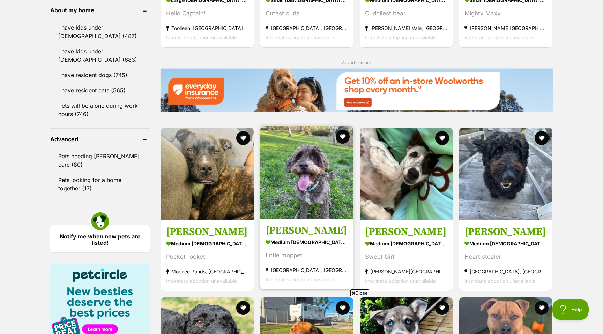
click at [329, 173] on img at bounding box center [306, 172] width 93 height 93
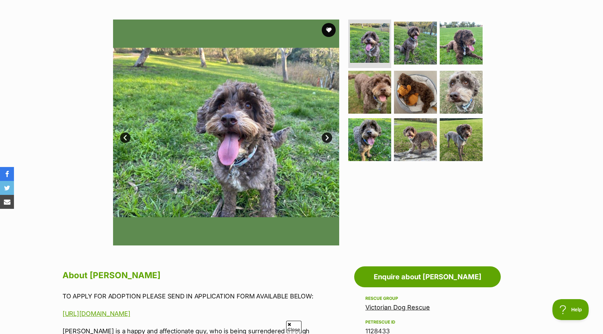
scroll to position [129, 0]
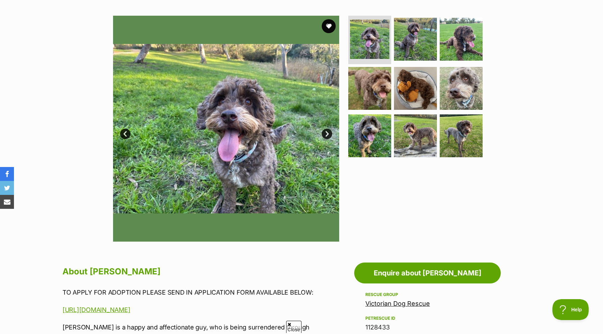
click at [326, 132] on link "Next" at bounding box center [327, 134] width 10 height 10
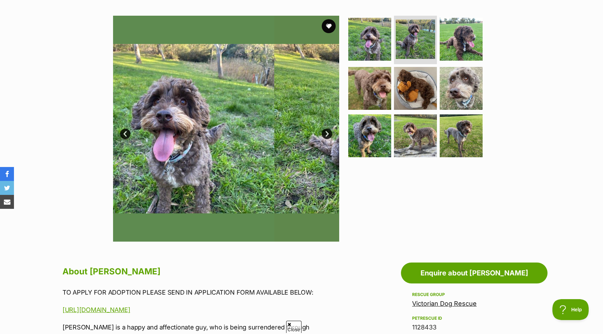
scroll to position [0, 0]
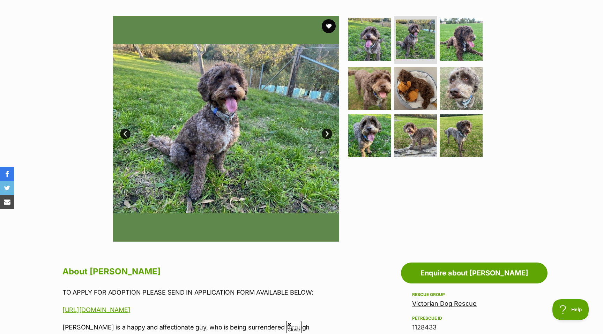
click at [326, 132] on link "Next" at bounding box center [327, 134] width 10 height 10
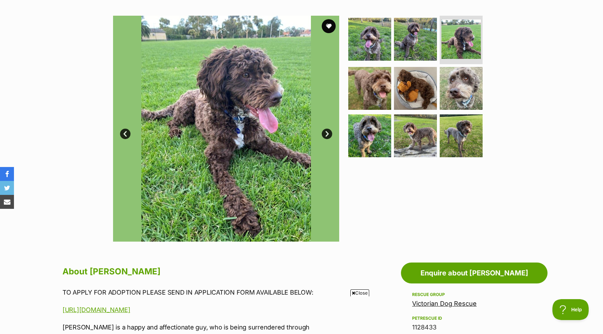
click at [326, 132] on link "Next" at bounding box center [327, 134] width 10 height 10
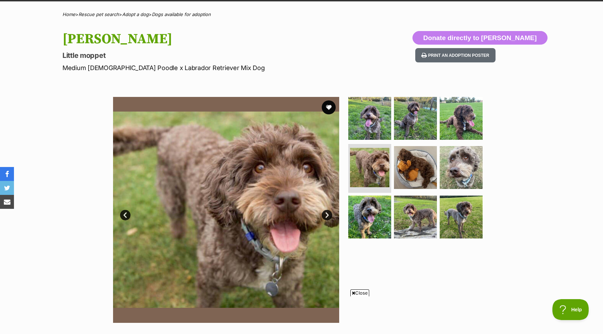
scroll to position [40, 0]
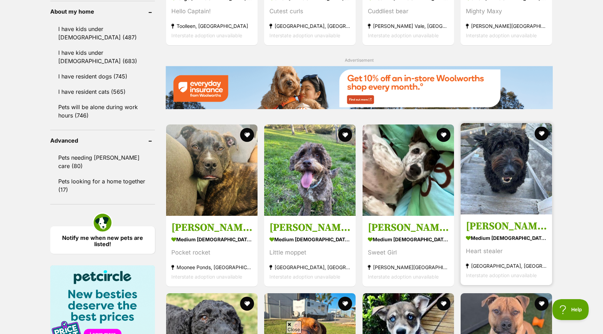
click at [507, 149] on img at bounding box center [506, 168] width 91 height 91
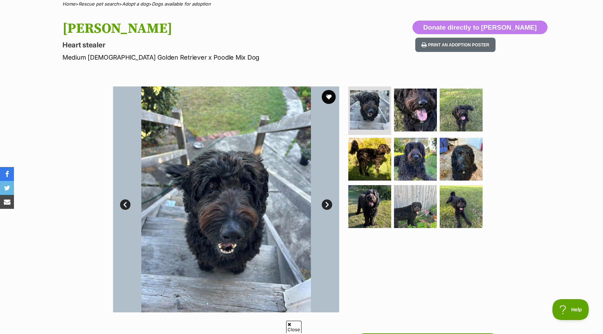
scroll to position [66, 0]
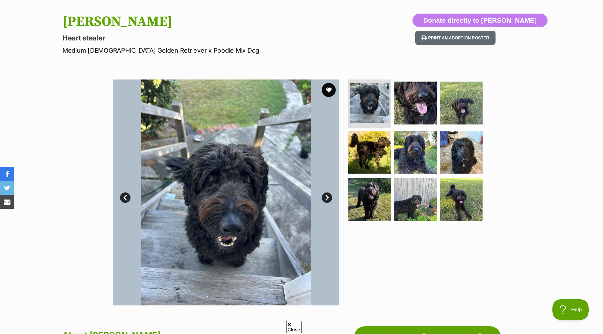
click at [326, 197] on link "Next" at bounding box center [327, 198] width 10 height 10
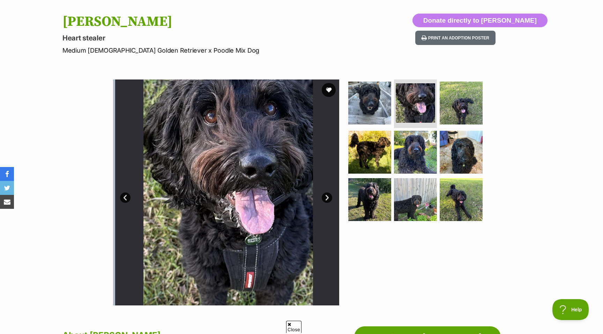
scroll to position [0, 0]
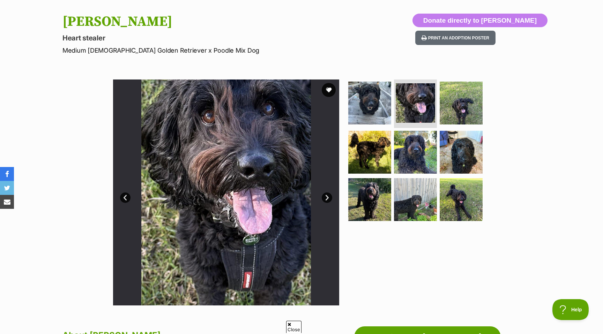
click at [326, 197] on link "Next" at bounding box center [327, 198] width 10 height 10
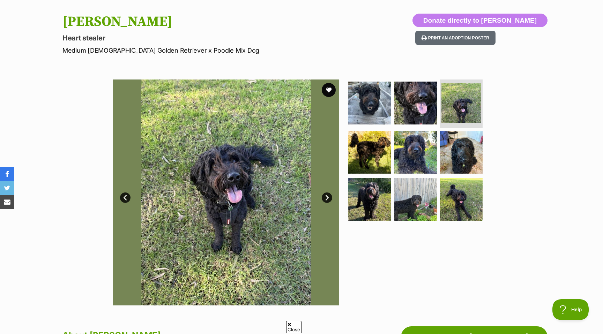
click at [326, 197] on link "Next" at bounding box center [327, 198] width 10 height 10
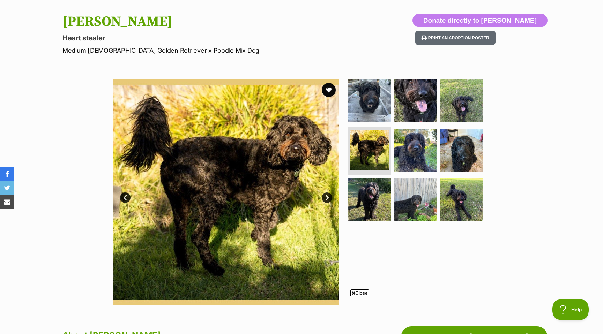
click at [326, 197] on link "Next" at bounding box center [327, 198] width 10 height 10
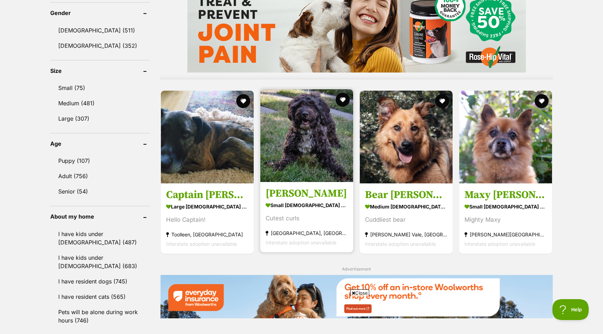
click at [336, 131] on img at bounding box center [306, 135] width 93 height 93
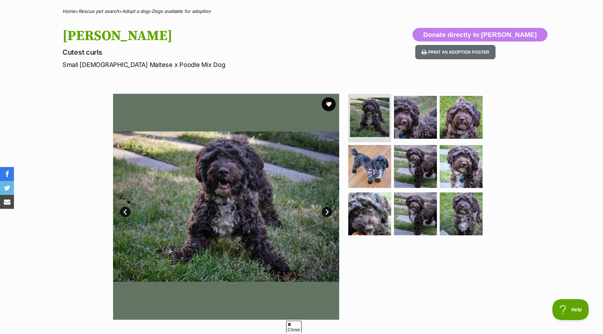
click at [324, 208] on link "Next" at bounding box center [327, 212] width 10 height 10
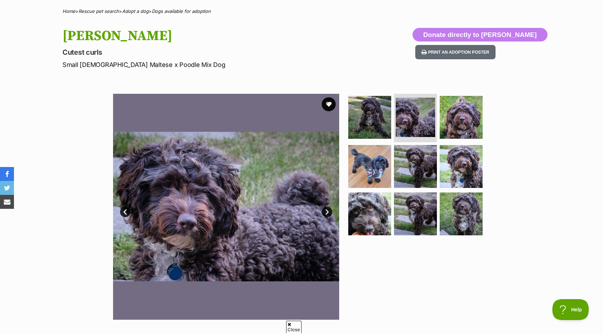
click at [324, 208] on link "Next" at bounding box center [327, 212] width 10 height 10
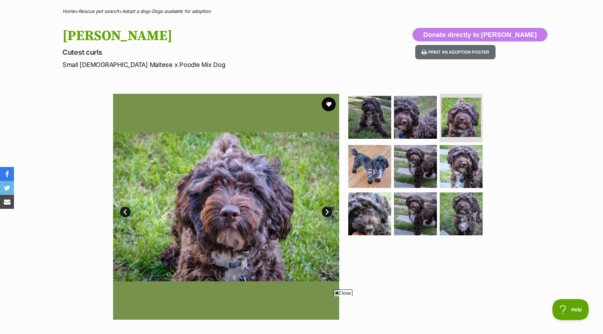
click at [324, 208] on link "Next" at bounding box center [327, 212] width 10 height 10
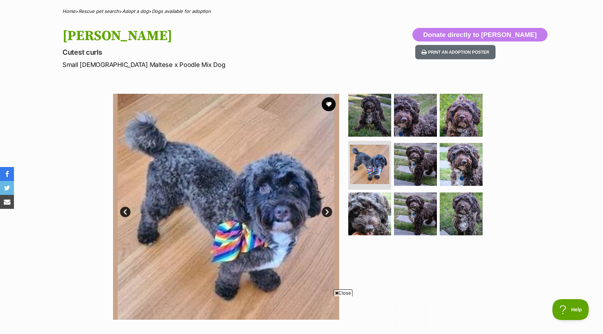
click at [324, 208] on link "Next" at bounding box center [327, 212] width 10 height 10
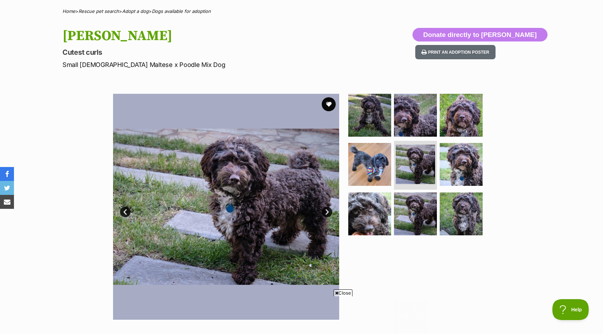
click at [324, 208] on link "Next" at bounding box center [327, 212] width 10 height 10
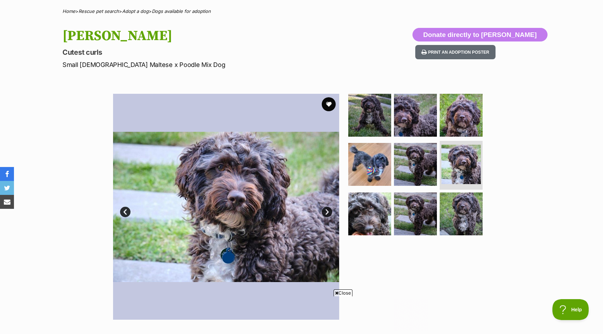
click at [324, 208] on link "Next" at bounding box center [327, 212] width 10 height 10
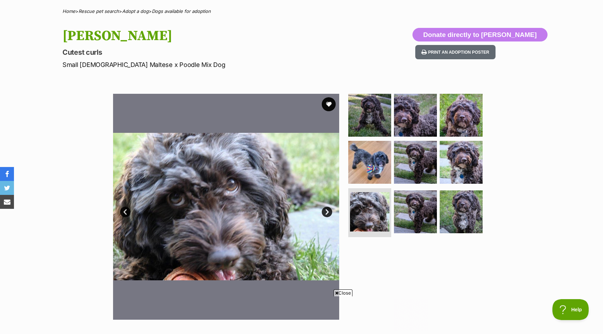
click at [324, 208] on link "Next" at bounding box center [327, 212] width 10 height 10
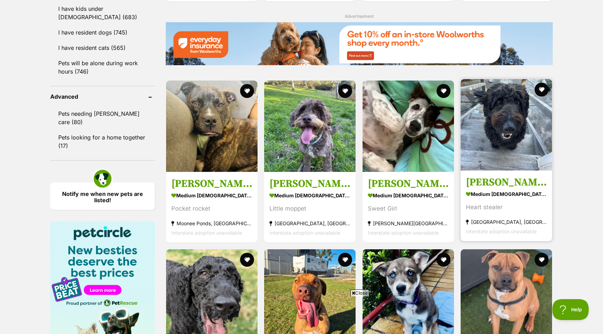
click at [521, 133] on img at bounding box center [506, 124] width 91 height 91
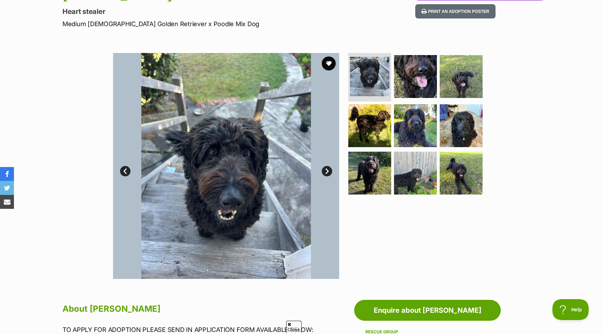
click at [325, 172] on link "Next" at bounding box center [327, 171] width 10 height 10
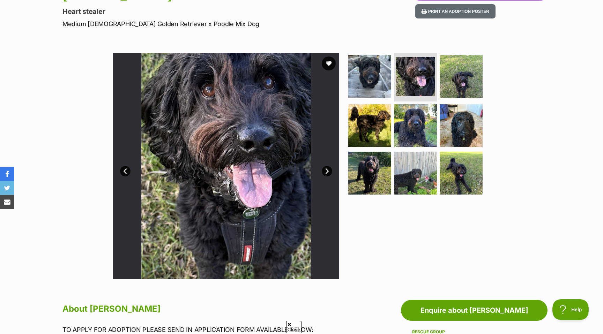
click at [325, 172] on link "Next" at bounding box center [327, 171] width 10 height 10
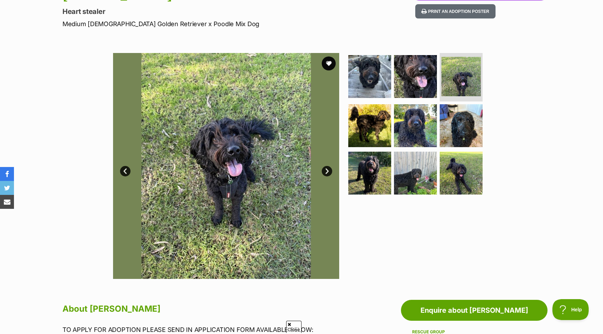
click at [325, 172] on link "Next" at bounding box center [327, 171] width 10 height 10
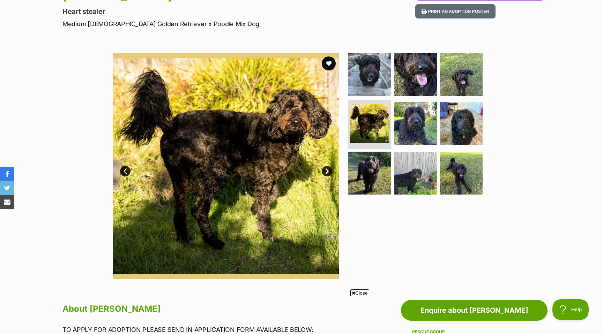
click at [325, 172] on link "Next" at bounding box center [327, 171] width 10 height 10
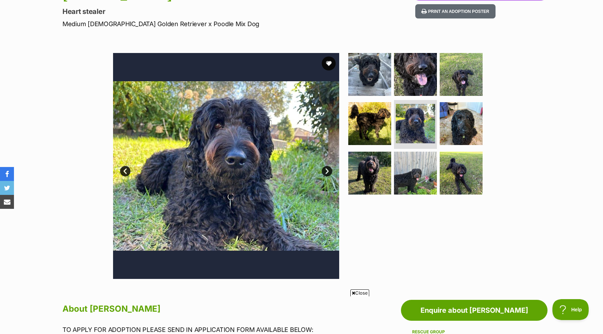
click at [325, 172] on link "Next" at bounding box center [327, 171] width 10 height 10
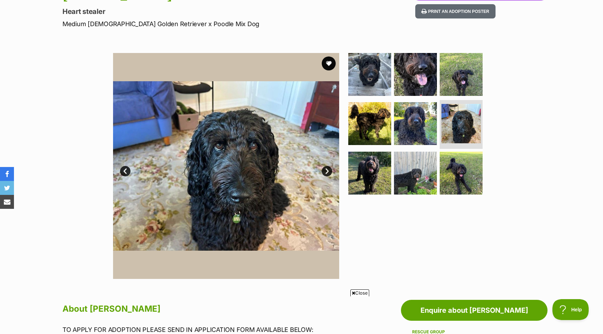
click at [325, 172] on link "Next" at bounding box center [327, 171] width 10 height 10
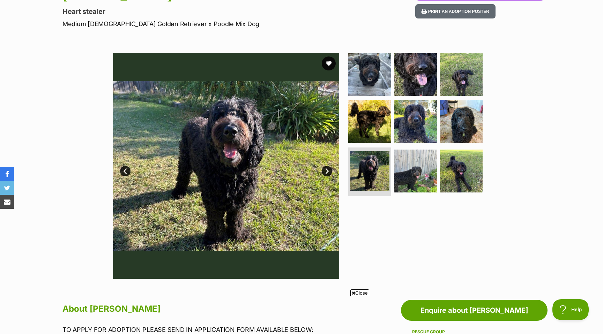
click at [325, 172] on link "Next" at bounding box center [327, 171] width 10 height 10
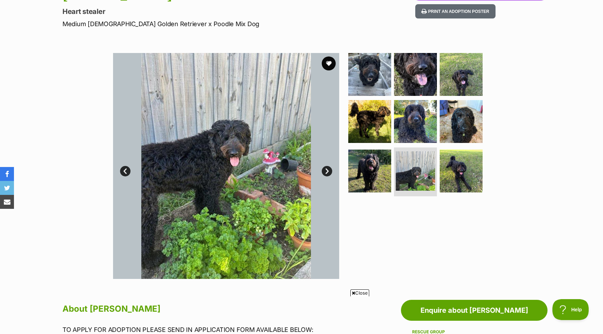
click at [325, 173] on link "Next" at bounding box center [327, 171] width 10 height 10
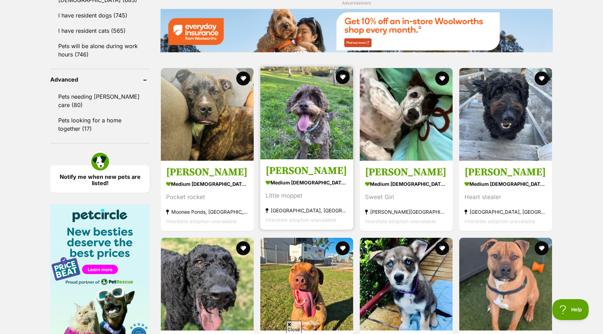
click at [317, 147] on img at bounding box center [306, 113] width 93 height 93
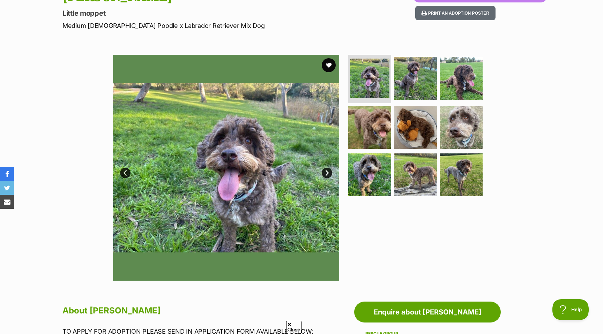
click at [327, 177] on link "Next" at bounding box center [327, 173] width 10 height 10
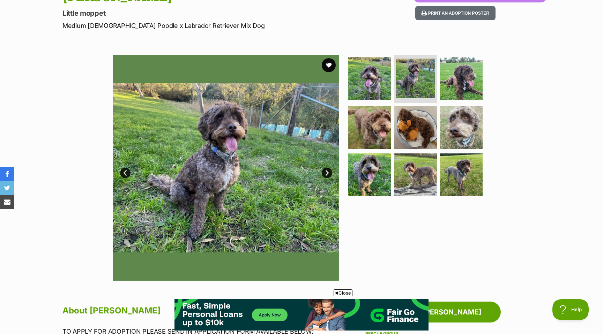
click at [327, 177] on link "Next" at bounding box center [327, 173] width 10 height 10
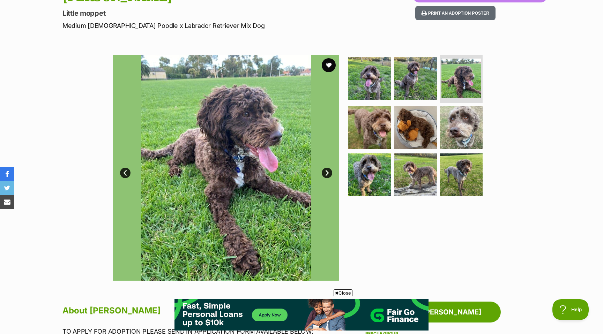
click at [327, 176] on link "Next" at bounding box center [327, 173] width 10 height 10
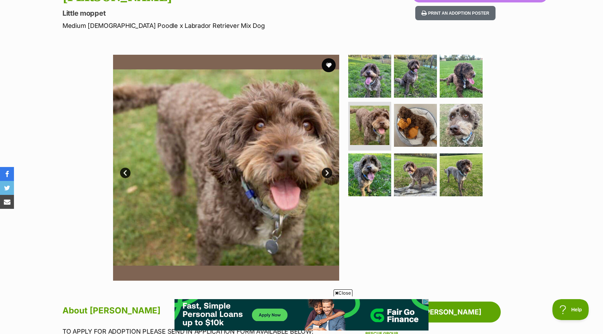
click at [327, 176] on link "Next" at bounding box center [327, 173] width 10 height 10
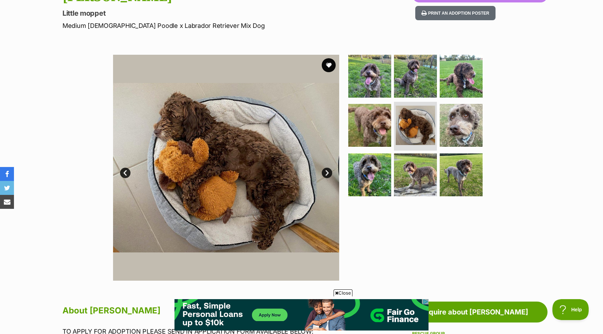
click at [327, 176] on link "Next" at bounding box center [327, 173] width 10 height 10
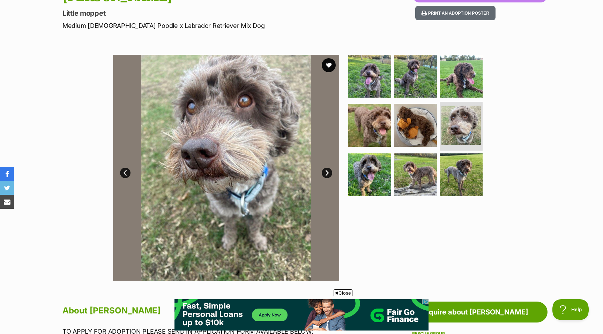
click at [327, 176] on link "Next" at bounding box center [327, 173] width 10 height 10
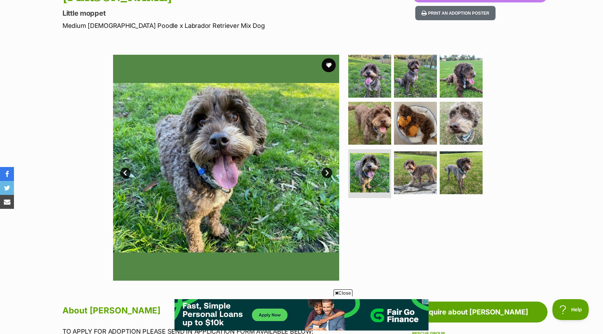
click at [327, 176] on link "Next" at bounding box center [327, 173] width 10 height 10
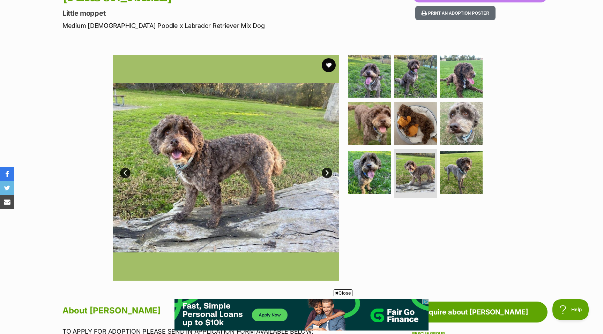
click at [327, 176] on link "Next" at bounding box center [327, 173] width 10 height 10
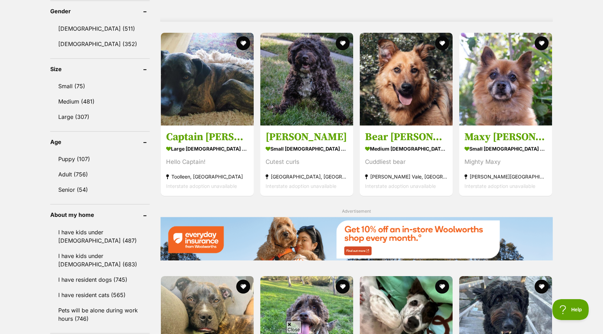
scroll to position [605, 0]
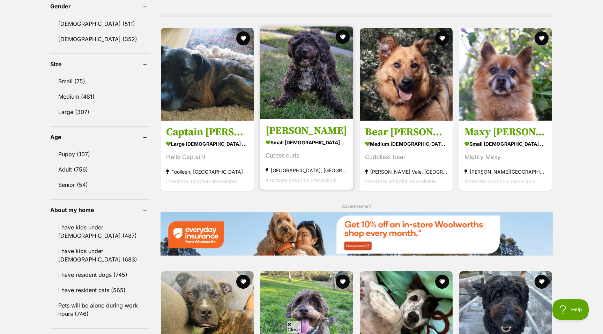
click at [316, 77] on img at bounding box center [306, 73] width 93 height 93
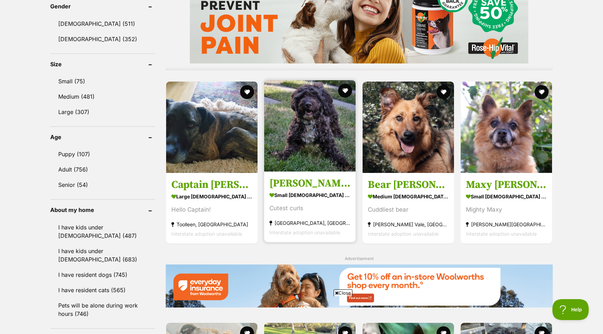
scroll to position [0, 0]
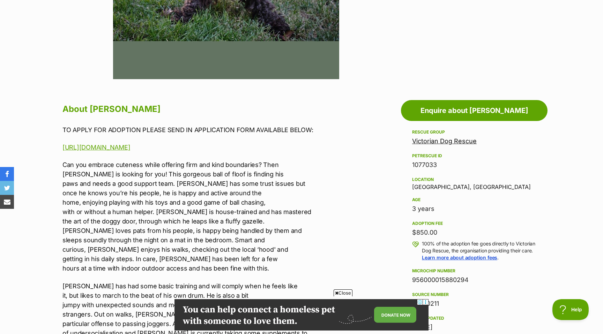
drag, startPoint x: 409, startPoint y: 208, endPoint x: 437, endPoint y: 208, distance: 28.3
click at [437, 208] on aside "Rescue group Victorian Dog Rescue PetRescue ID 1077033 Location Caulfield North…" at bounding box center [474, 293] width 147 height 330
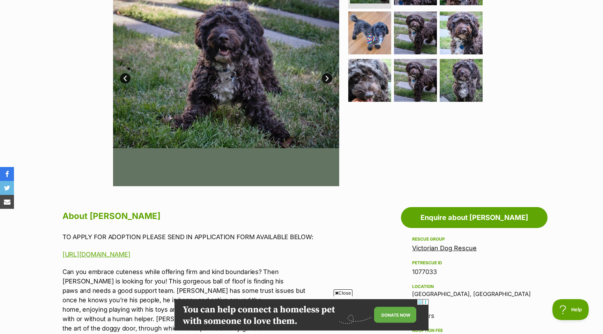
scroll to position [115, 0]
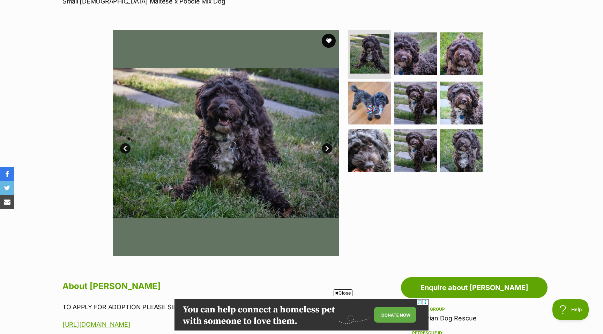
click at [328, 150] on link "Next" at bounding box center [327, 148] width 10 height 10
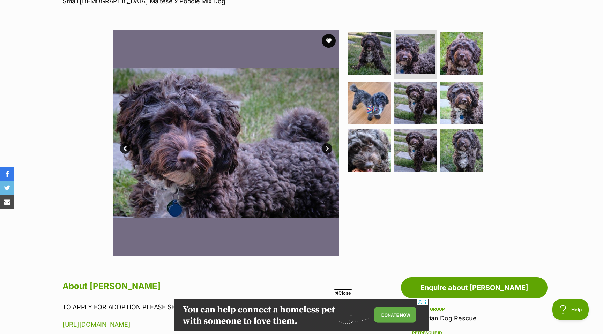
click at [328, 150] on link "Next" at bounding box center [327, 148] width 10 height 10
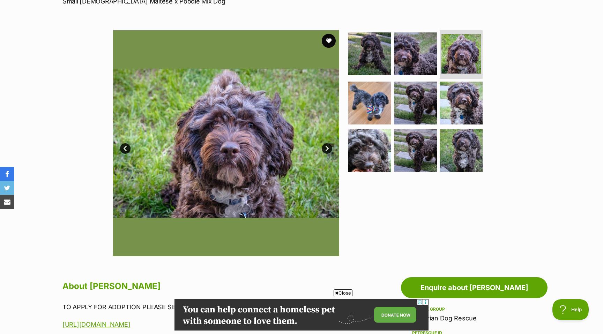
click at [328, 150] on link "Next" at bounding box center [327, 148] width 10 height 10
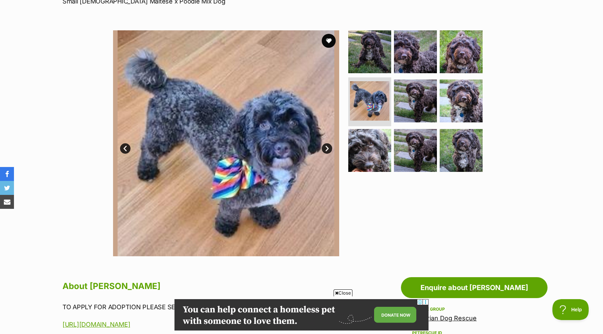
click at [328, 150] on link "Next" at bounding box center [327, 148] width 10 height 10
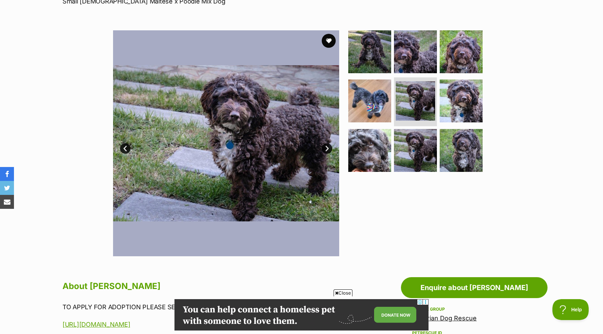
click at [328, 150] on link "Next" at bounding box center [327, 148] width 10 height 10
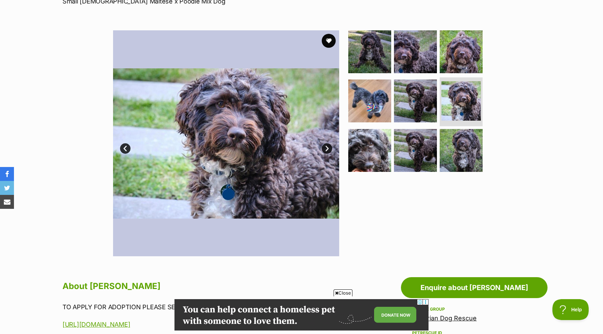
click at [328, 150] on link "Next" at bounding box center [327, 148] width 10 height 10
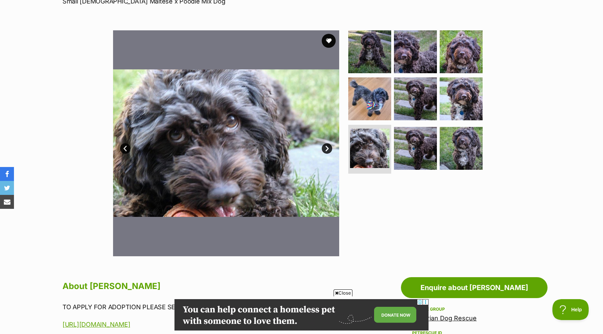
click at [328, 150] on link "Next" at bounding box center [327, 148] width 10 height 10
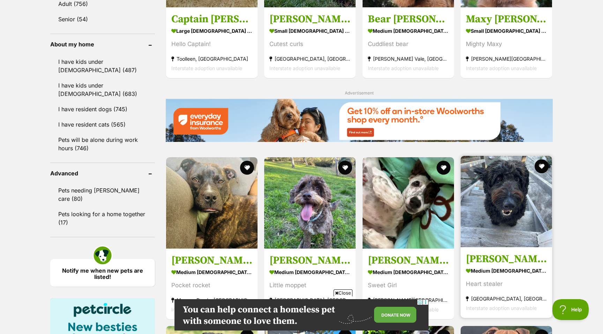
click at [512, 180] on img at bounding box center [506, 201] width 91 height 91
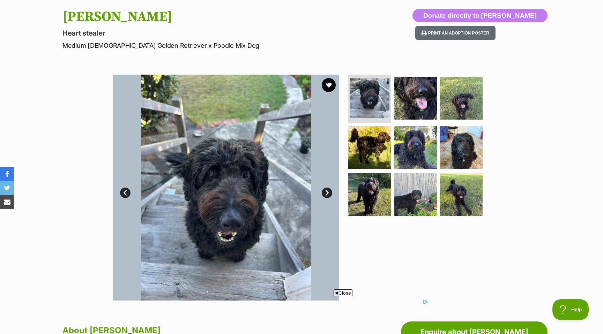
scroll to position [92, 0]
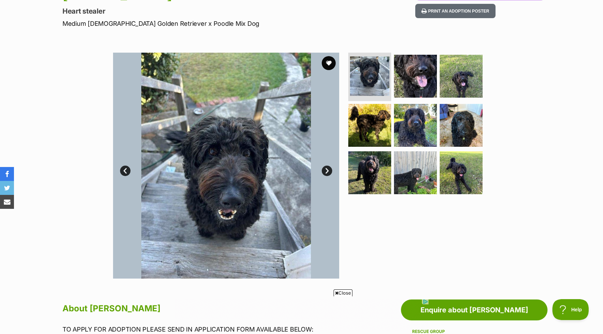
click at [328, 169] on link "Next" at bounding box center [327, 171] width 10 height 10
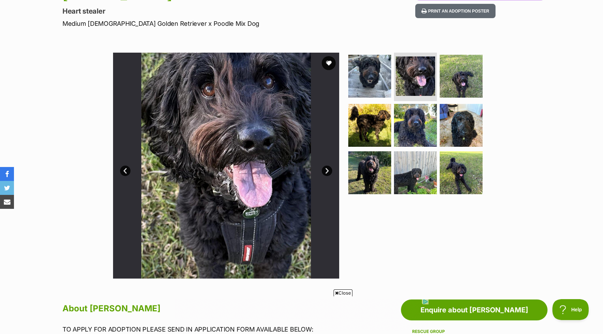
click at [328, 169] on link "Next" at bounding box center [327, 171] width 10 height 10
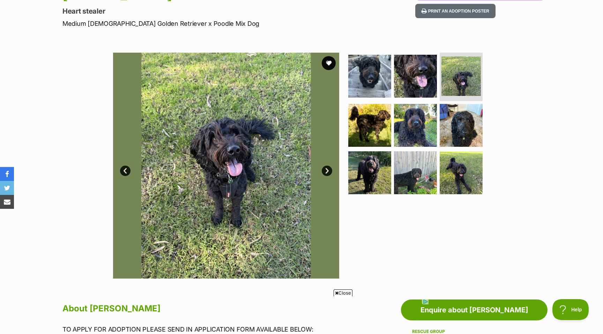
click at [328, 170] on link "Next" at bounding box center [327, 171] width 10 height 10
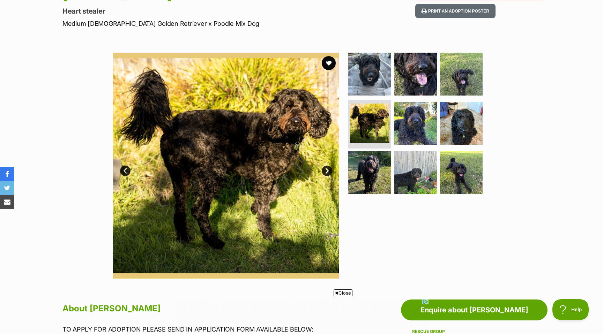
click at [328, 170] on link "Next" at bounding box center [327, 171] width 10 height 10
